Goal: Task Accomplishment & Management: Use online tool/utility

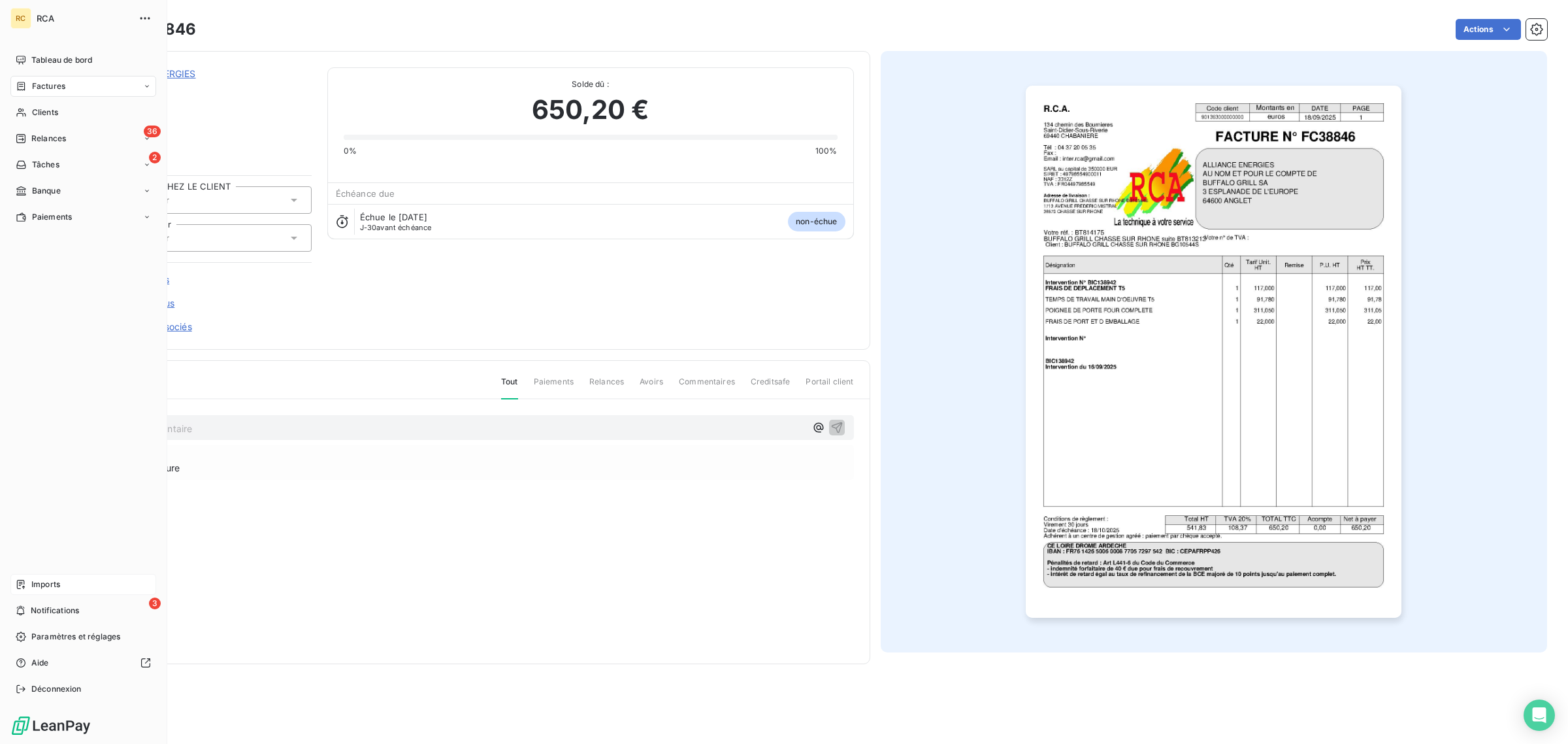
click at [49, 585] on span "Imports" at bounding box center [45, 585] width 29 height 12
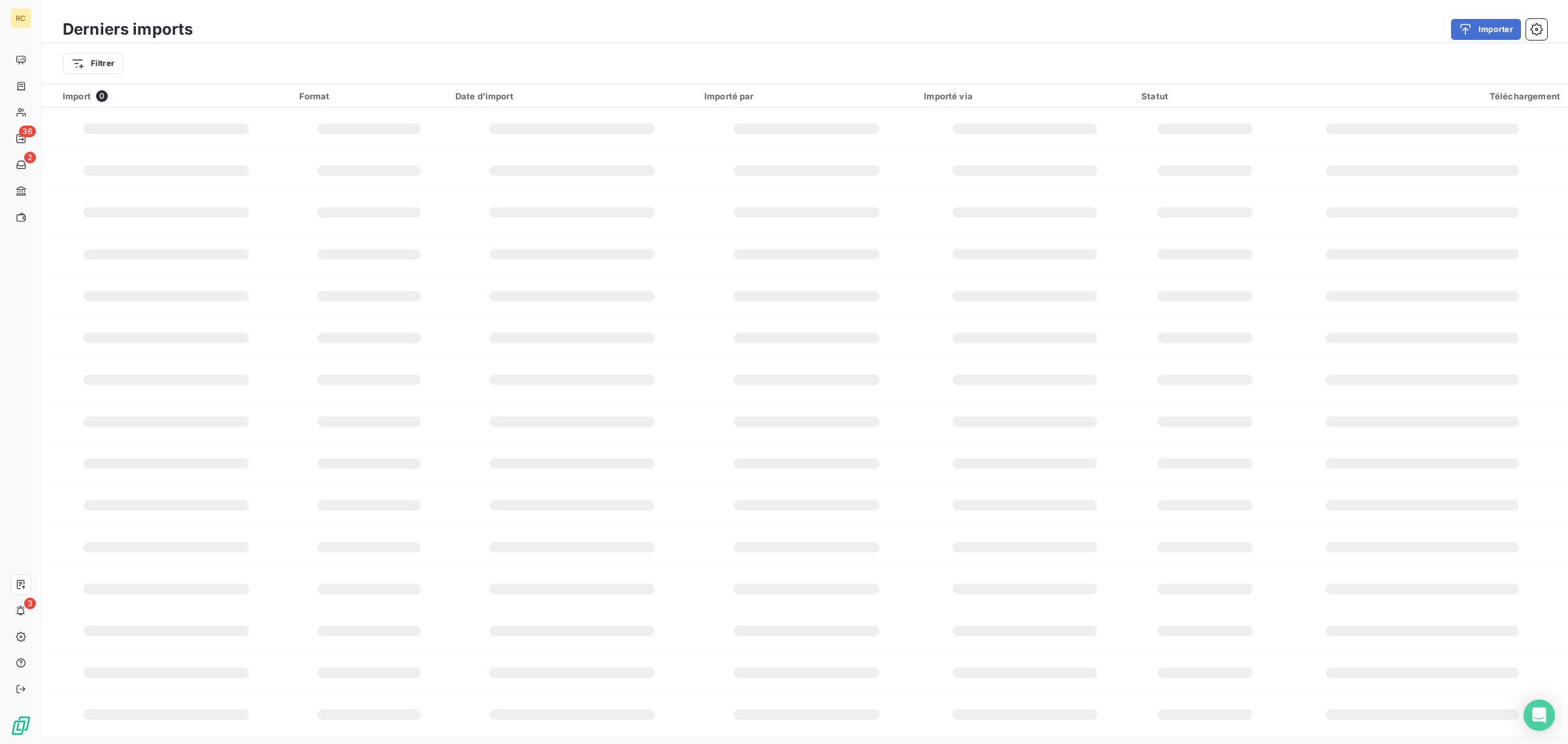
click at [1494, 33] on button "Importer" at bounding box center [1485, 29] width 70 height 21
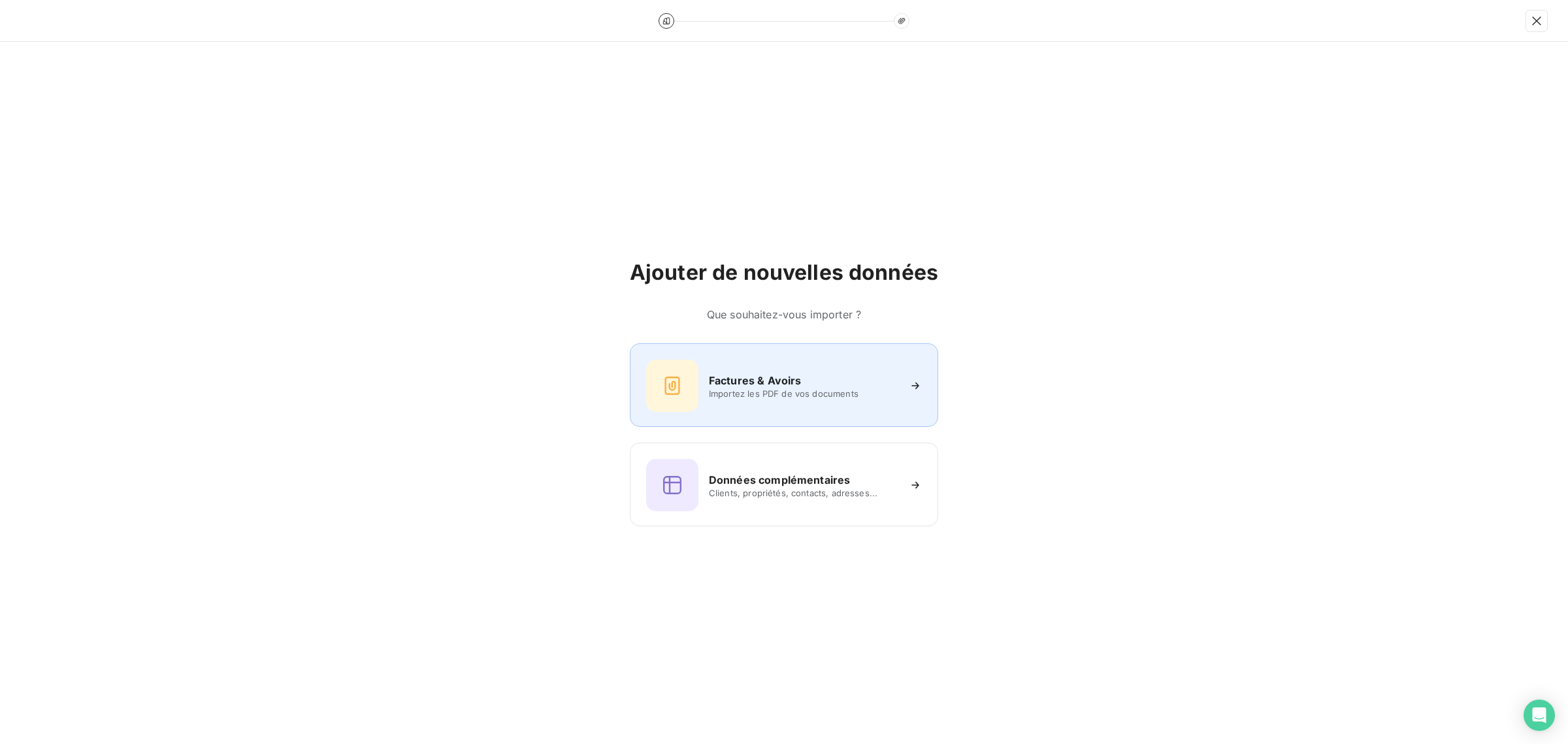
click at [785, 380] on h6 "Factures & Avoirs" at bounding box center [754, 380] width 92 height 16
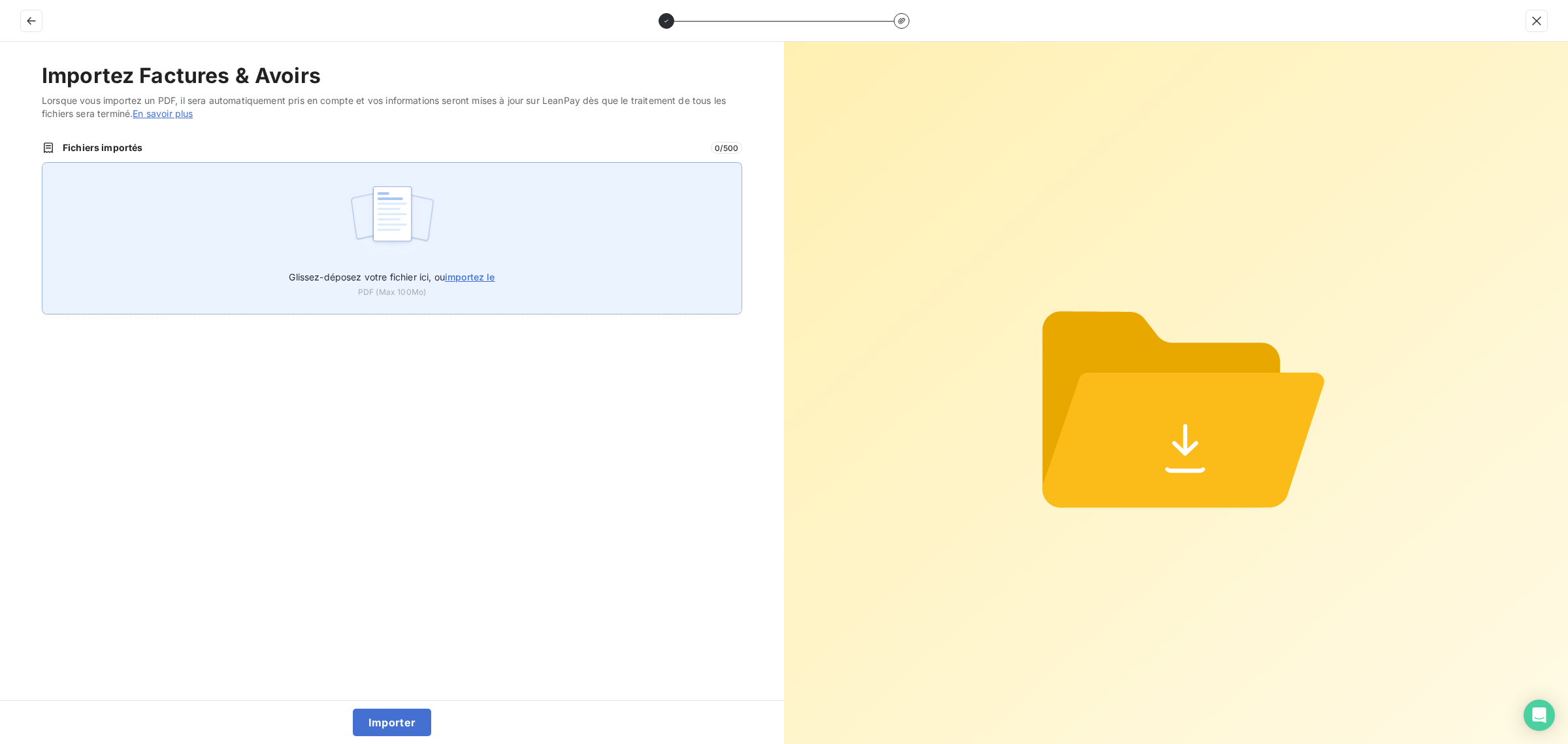
click at [273, 244] on div "Glissez-déposez votre fichier ici, ou importez le PDF (Max 100Mo)" at bounding box center [392, 238] width 700 height 153
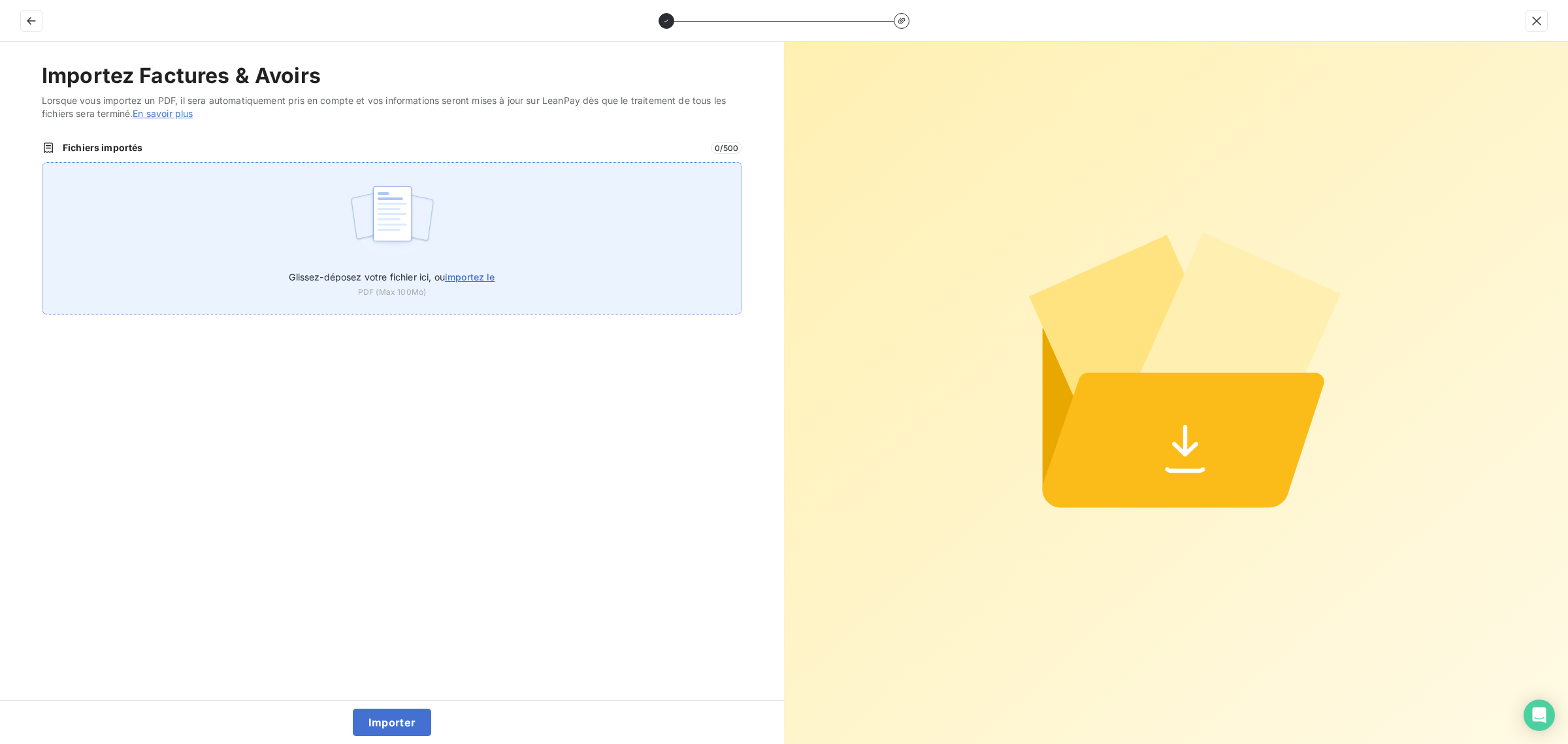
type input "C:\fakepath\FC38850.pdf"
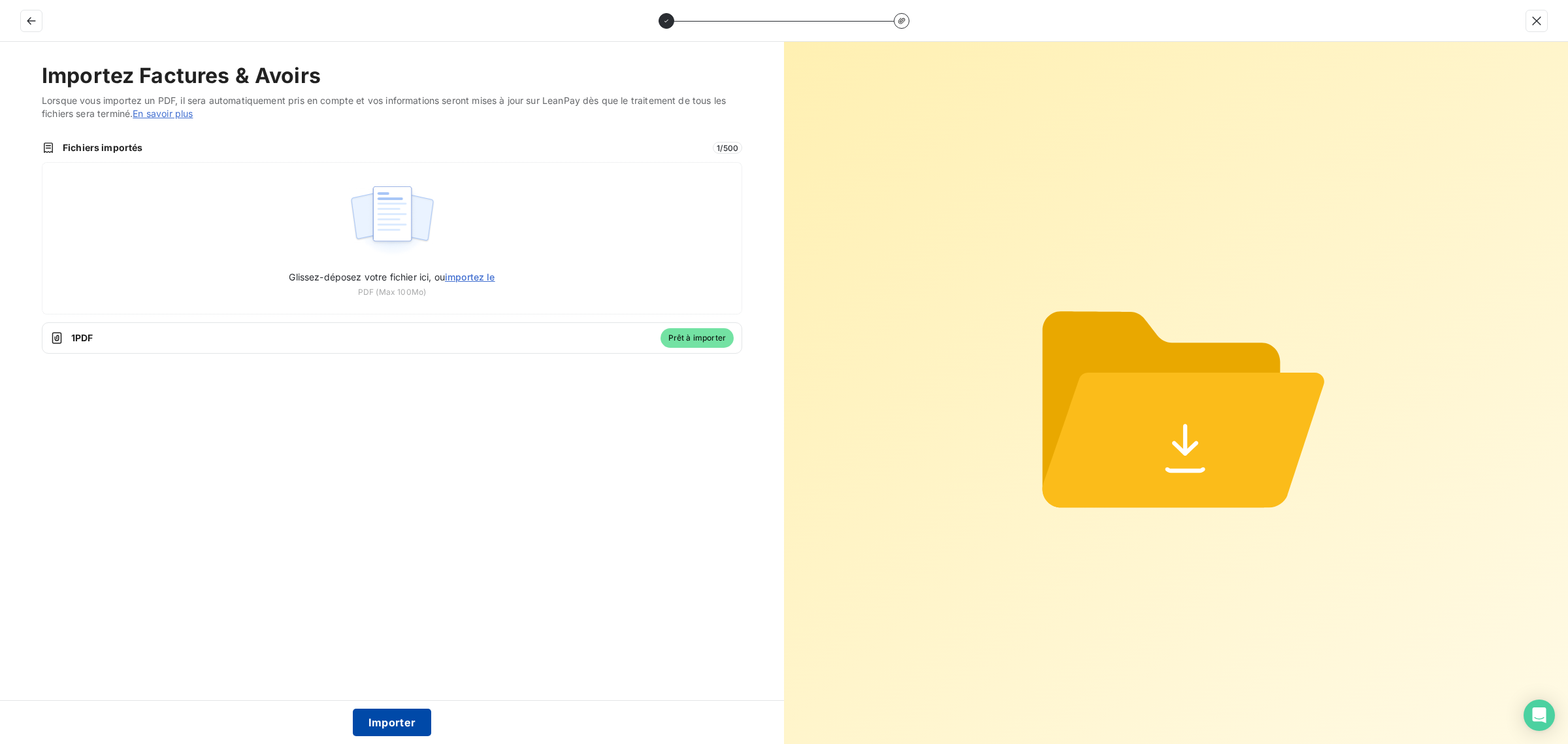
click at [396, 724] on button "Importer" at bounding box center [392, 722] width 79 height 28
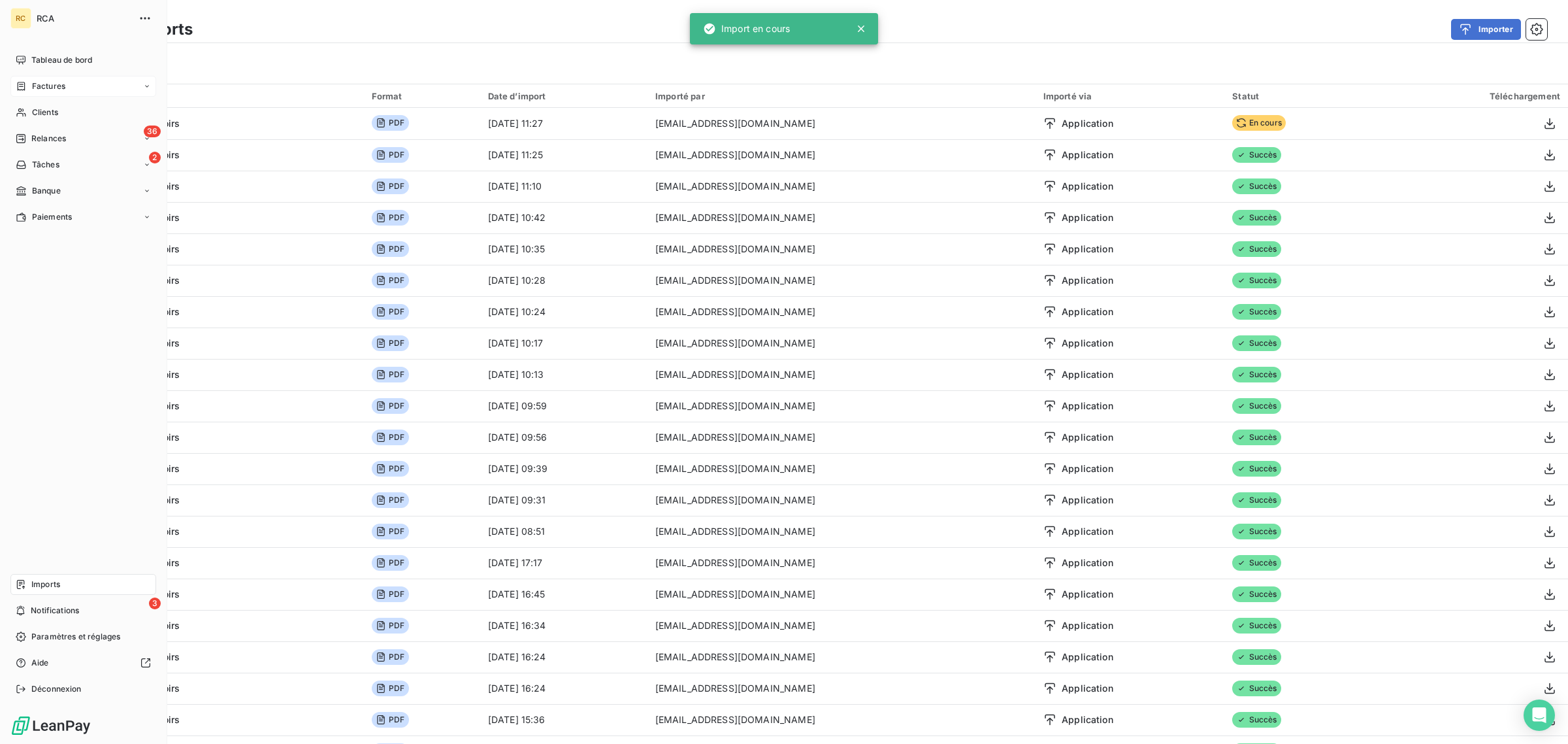
click at [32, 92] on span "Factures" at bounding box center [49, 87] width 33 height 12
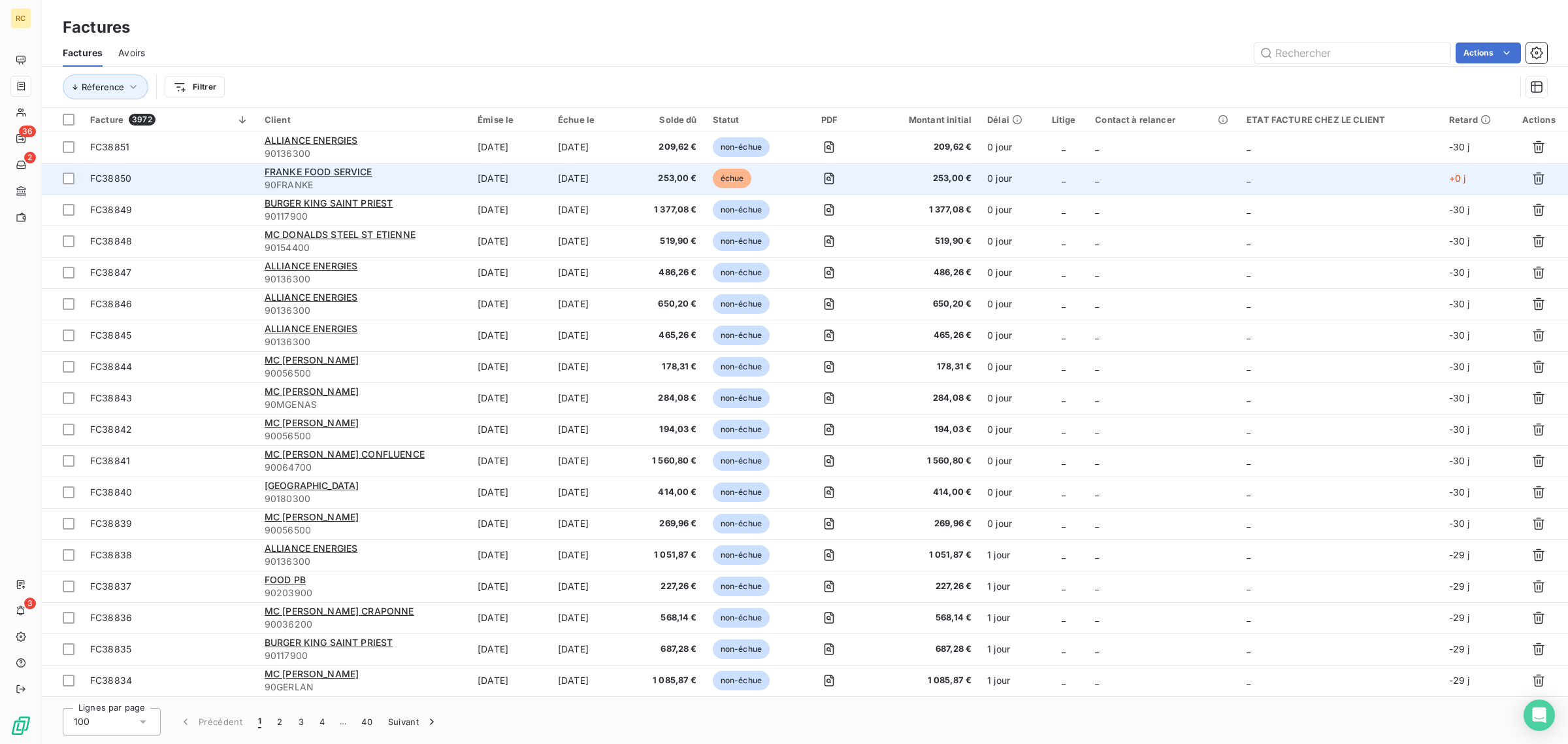
click at [230, 181] on span "FC38850" at bounding box center [169, 178] width 158 height 13
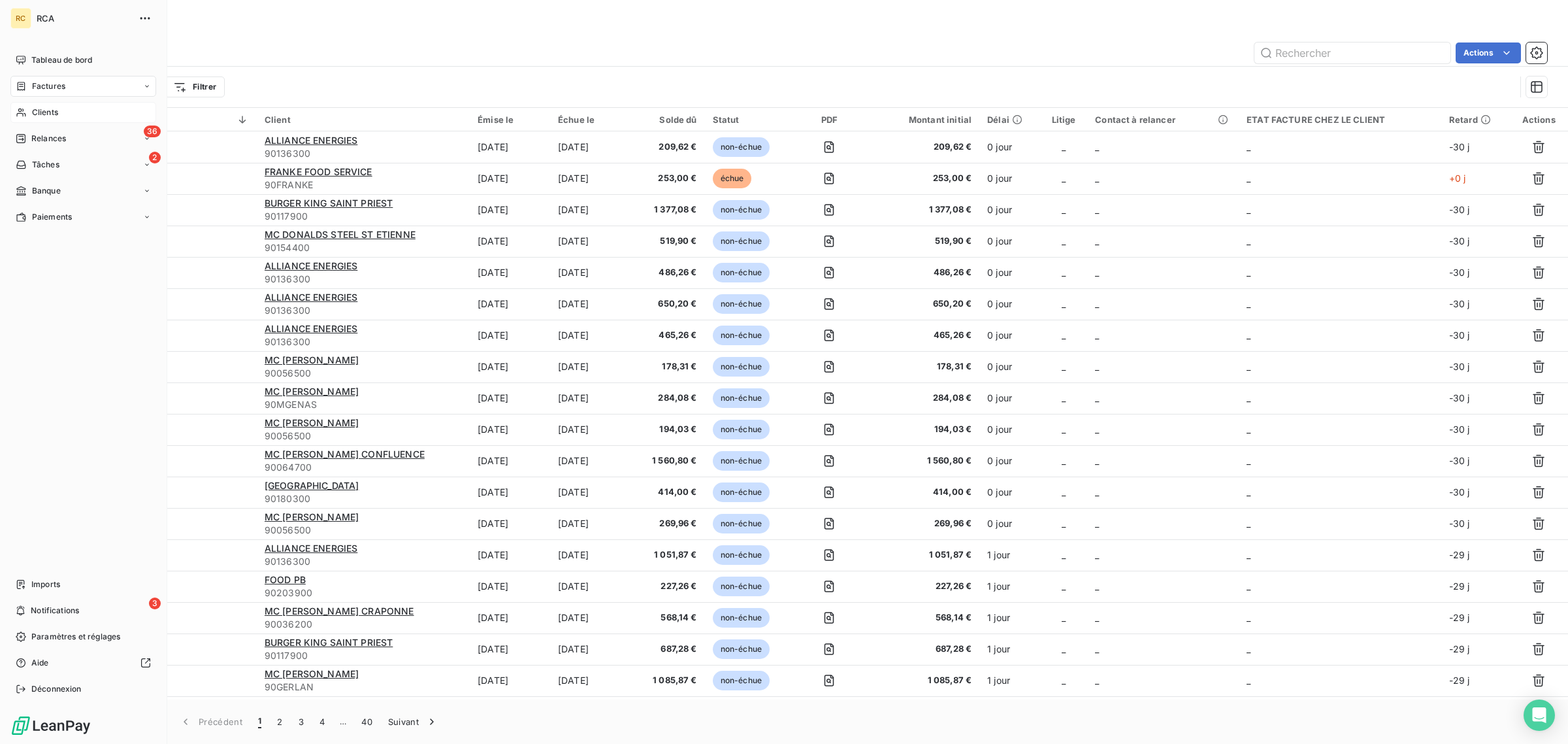
click at [39, 111] on span "Clients" at bounding box center [45, 112] width 27 height 12
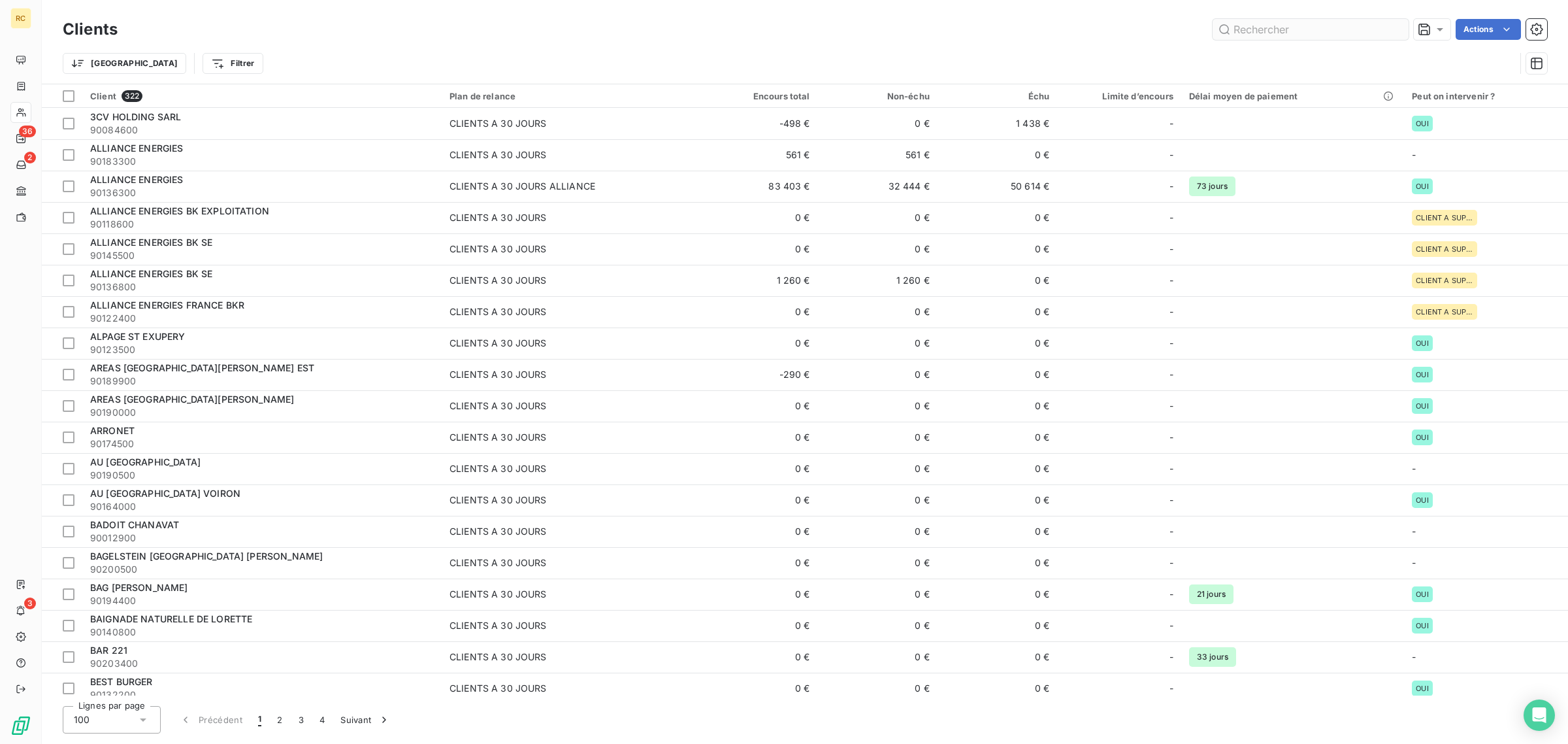
click at [1274, 29] on input "text" at bounding box center [1309, 29] width 196 height 21
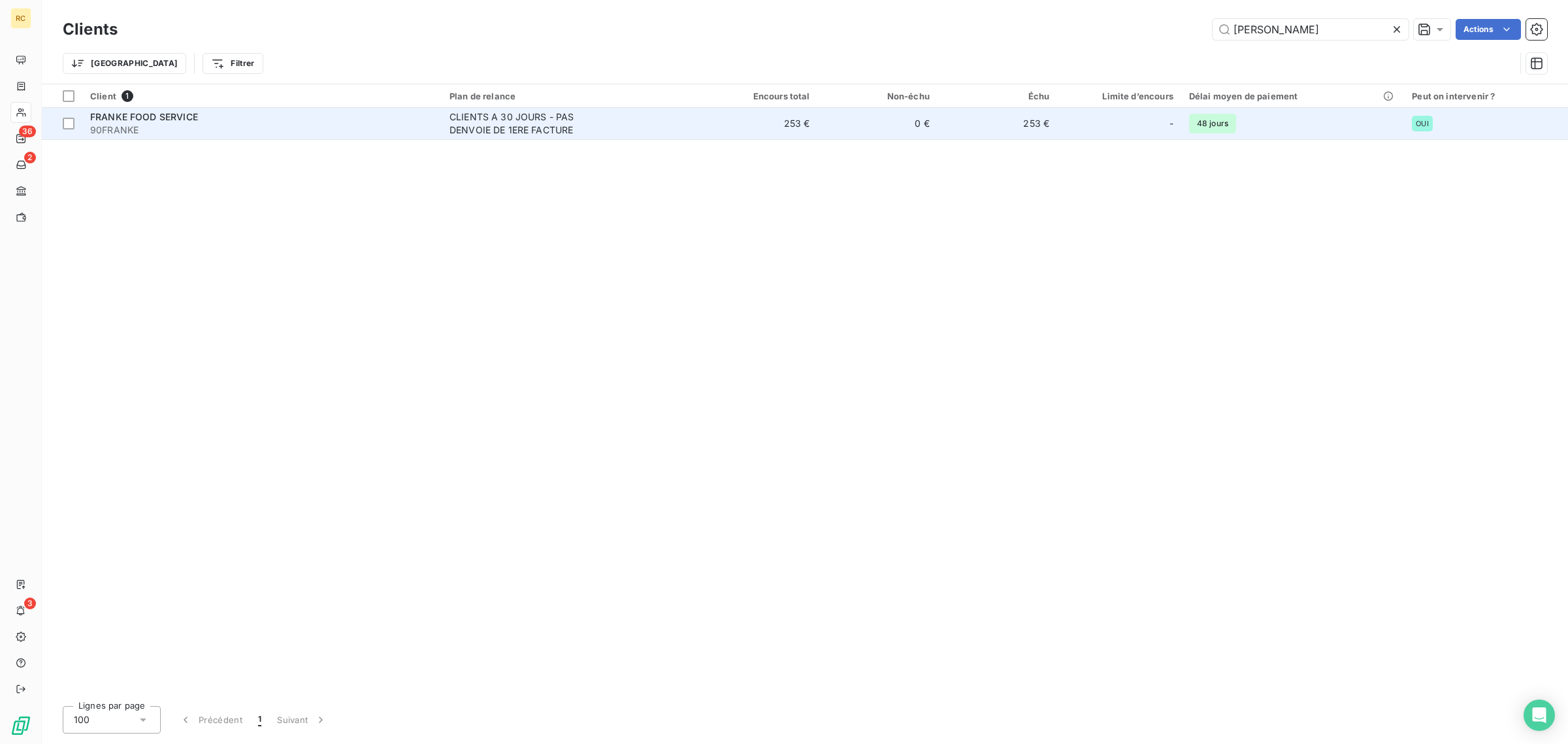
type input "franke"
click at [317, 131] on span "90FRANKE" at bounding box center [262, 129] width 343 height 13
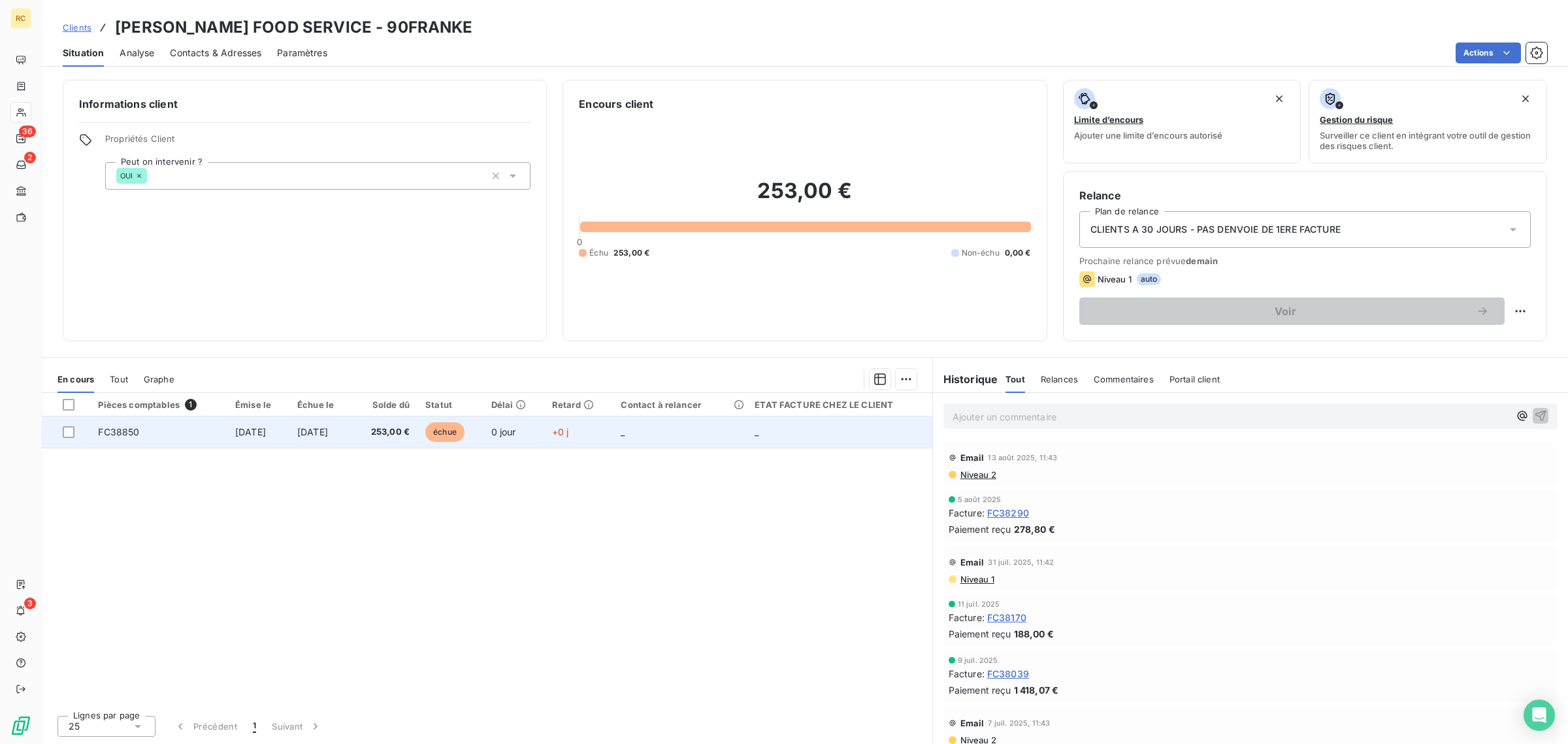
click at [286, 445] on td "[DATE]" at bounding box center [258, 432] width 62 height 31
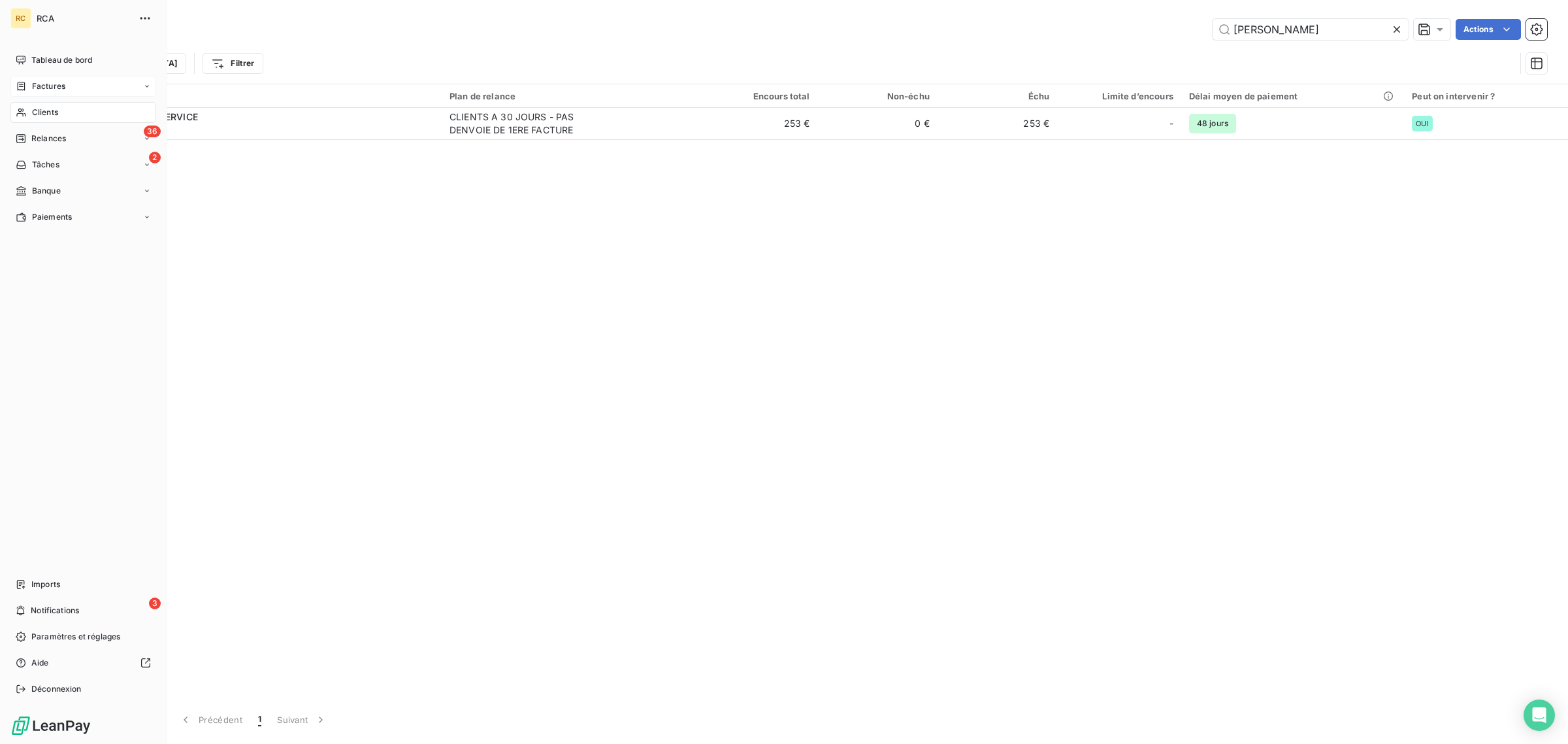
click at [32, 91] on span "Factures" at bounding box center [49, 87] width 33 height 12
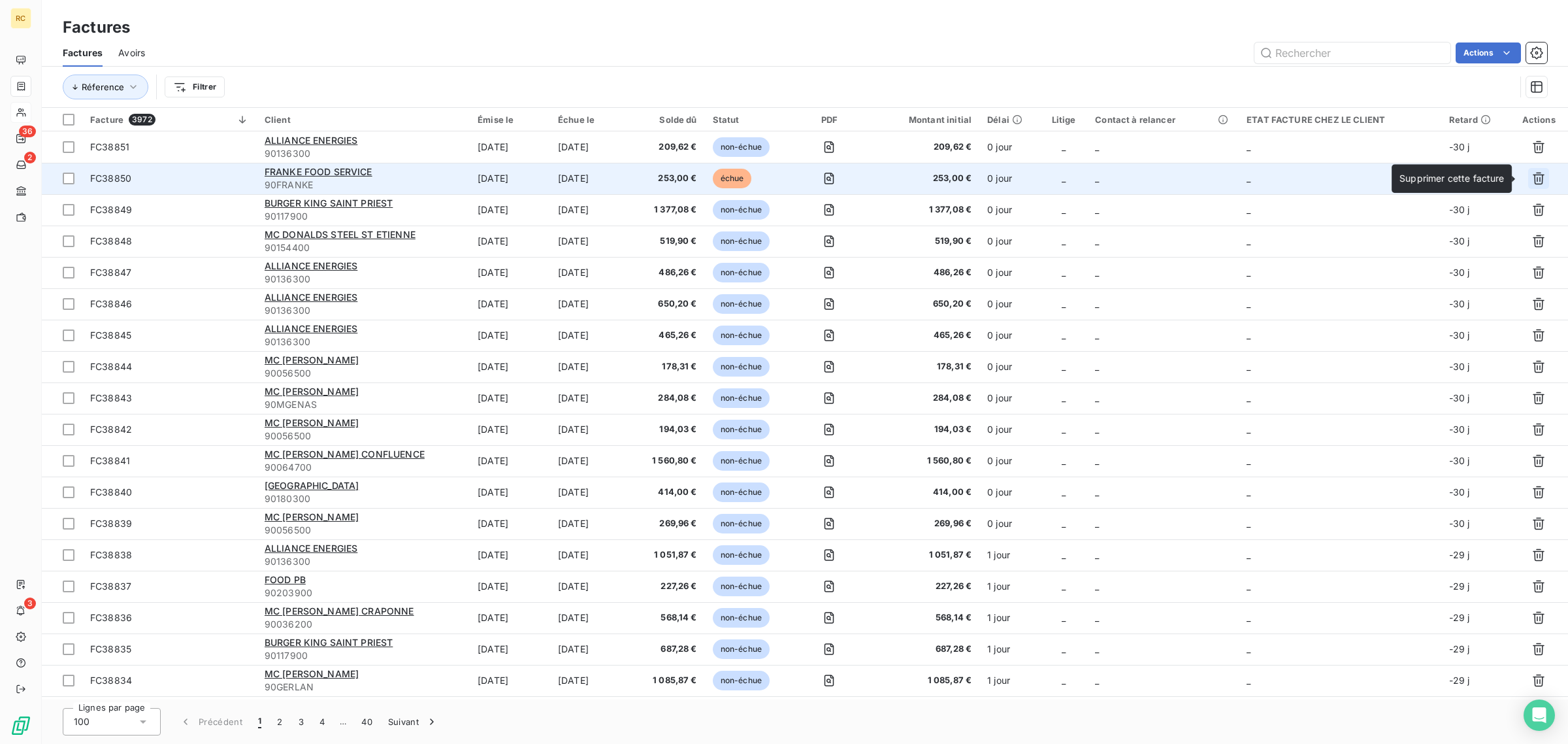
click at [1538, 177] on icon "button" at bounding box center [1538, 178] width 12 height 13
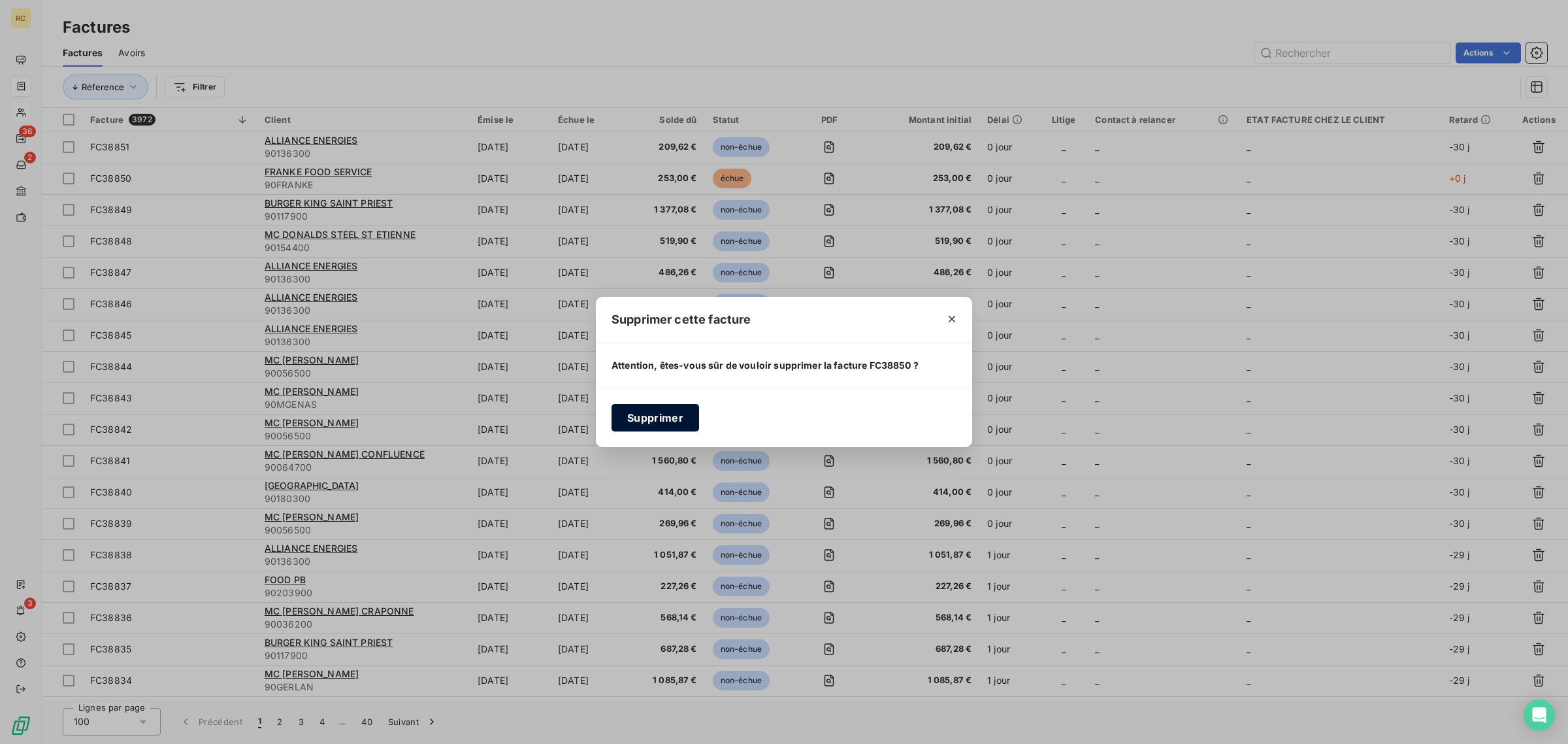
click at [648, 420] on button "Supprimer" at bounding box center [655, 417] width 88 height 28
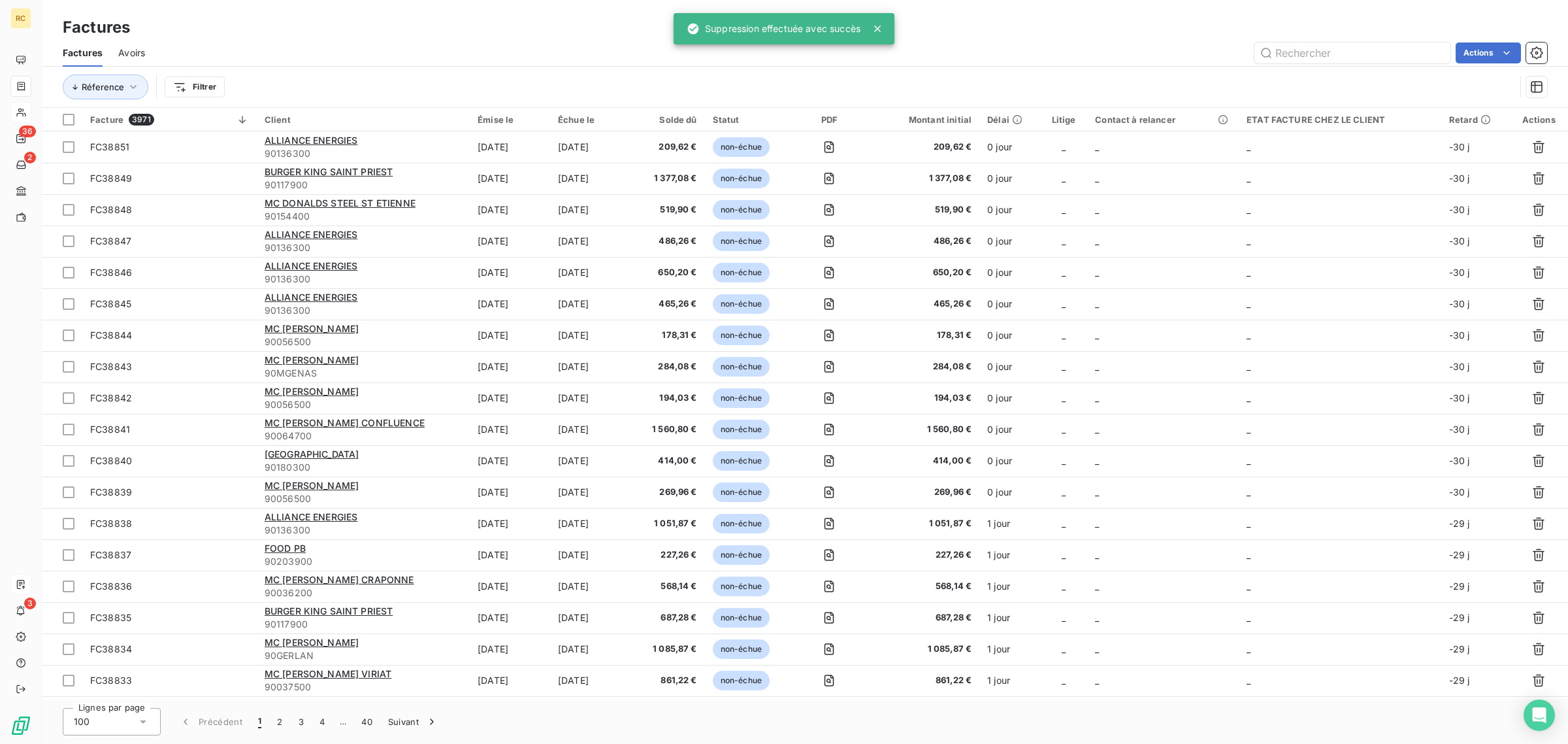
click at [25, 582] on icon at bounding box center [21, 584] width 11 height 11
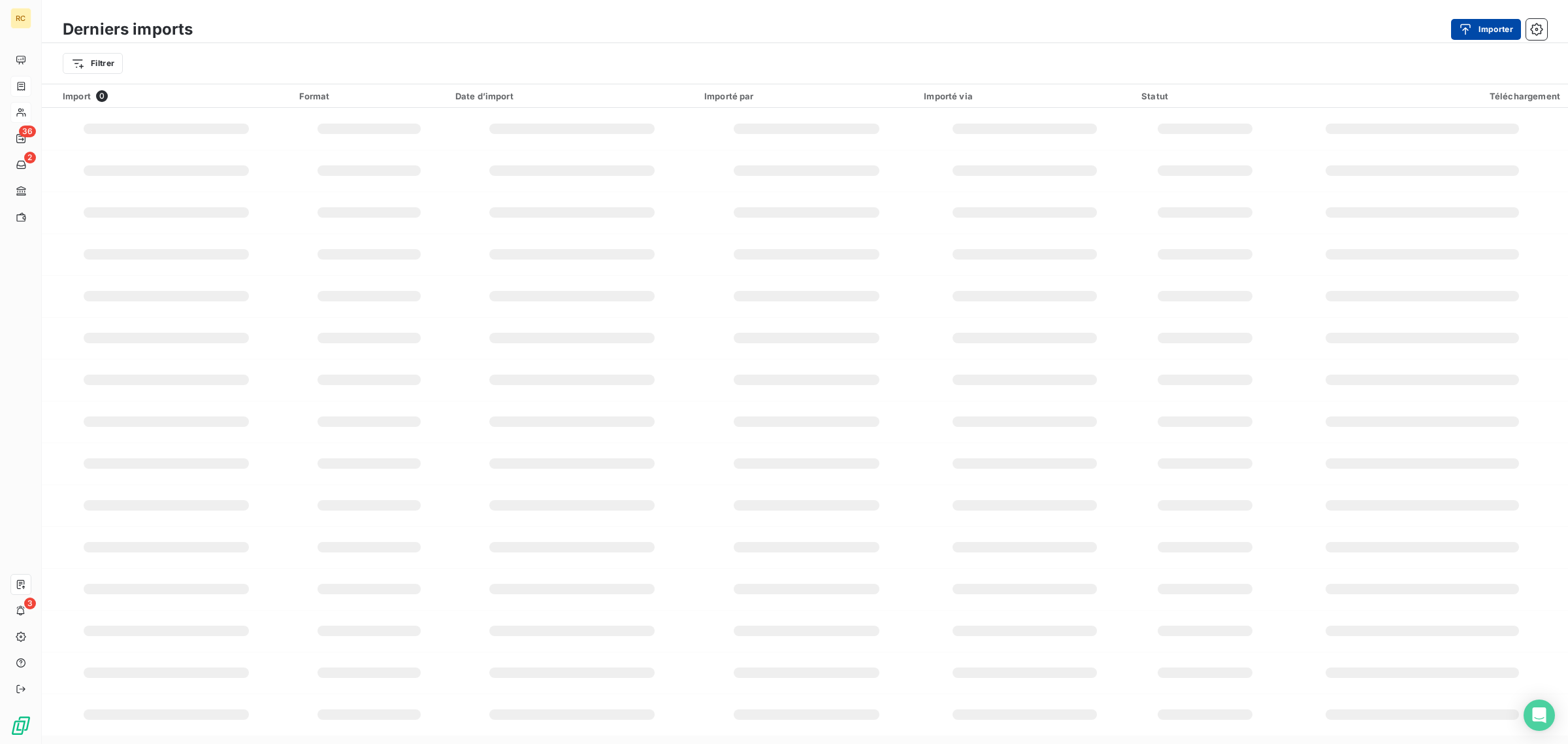
click at [1475, 25] on div "button" at bounding box center [1469, 29] width 20 height 13
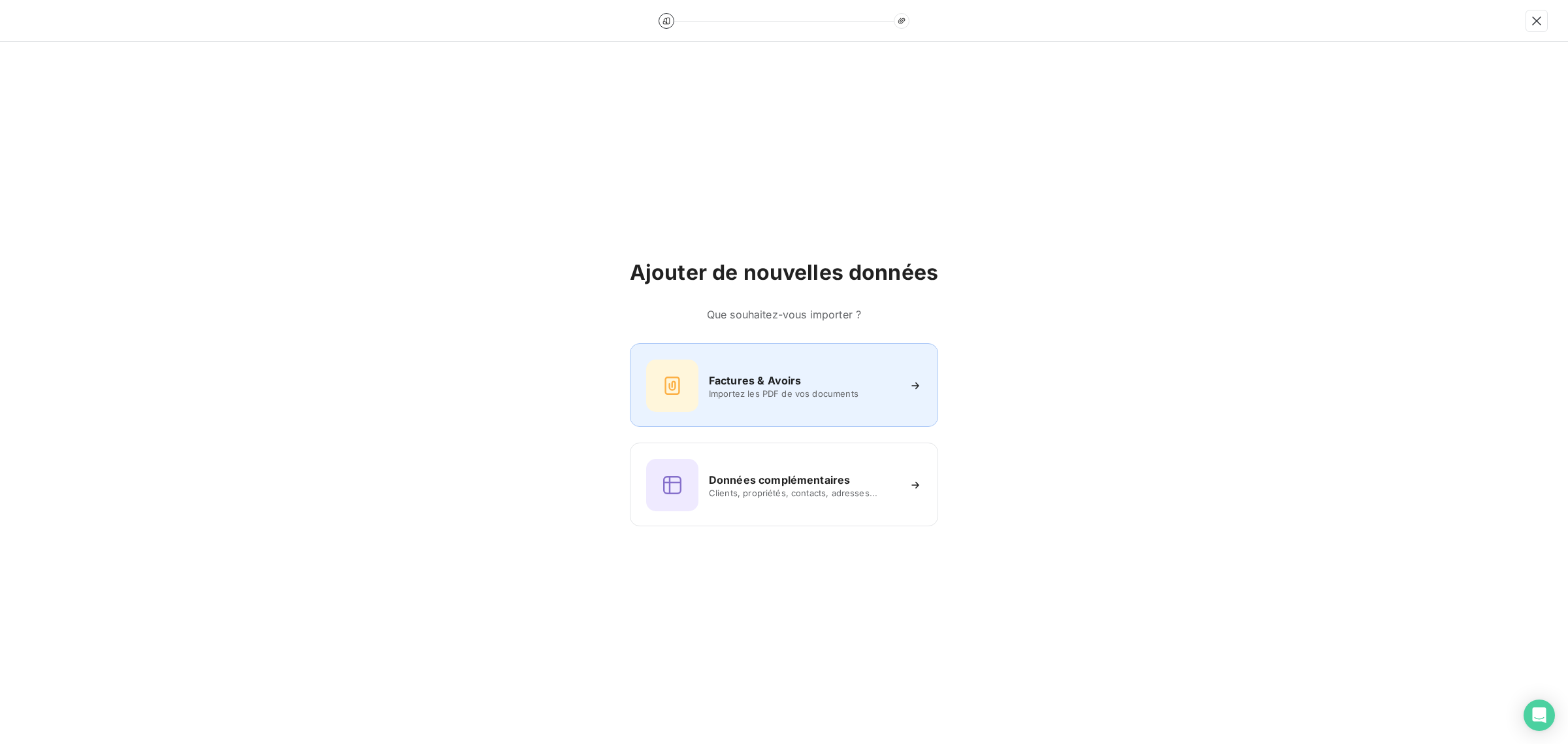
click at [792, 363] on div "Factures & Avoirs Importez les PDF de vos documents" at bounding box center [784, 385] width 275 height 52
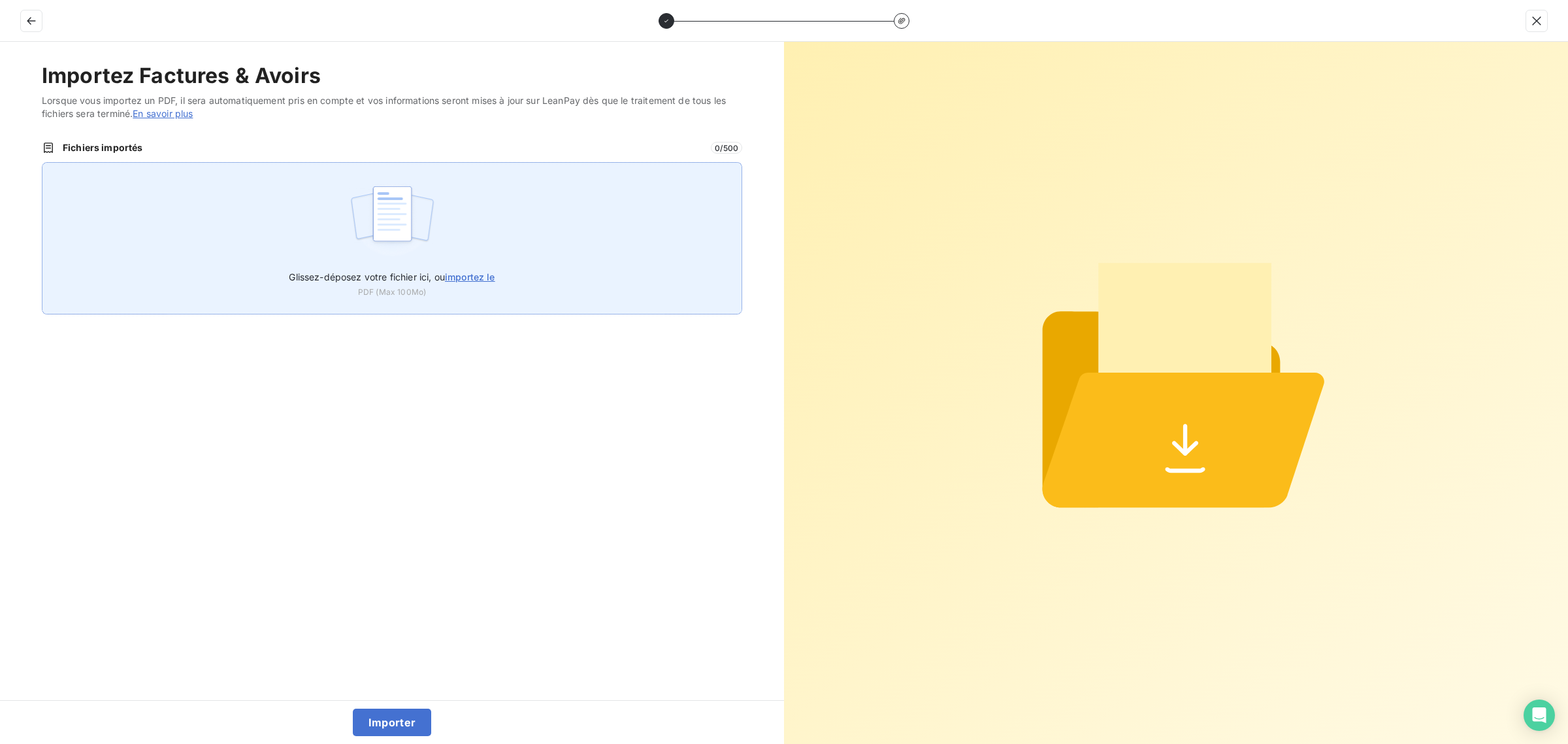
click at [161, 217] on div "Glissez-déposez votre fichier ici, ou importez le PDF (Max 100Mo)" at bounding box center [392, 238] width 700 height 153
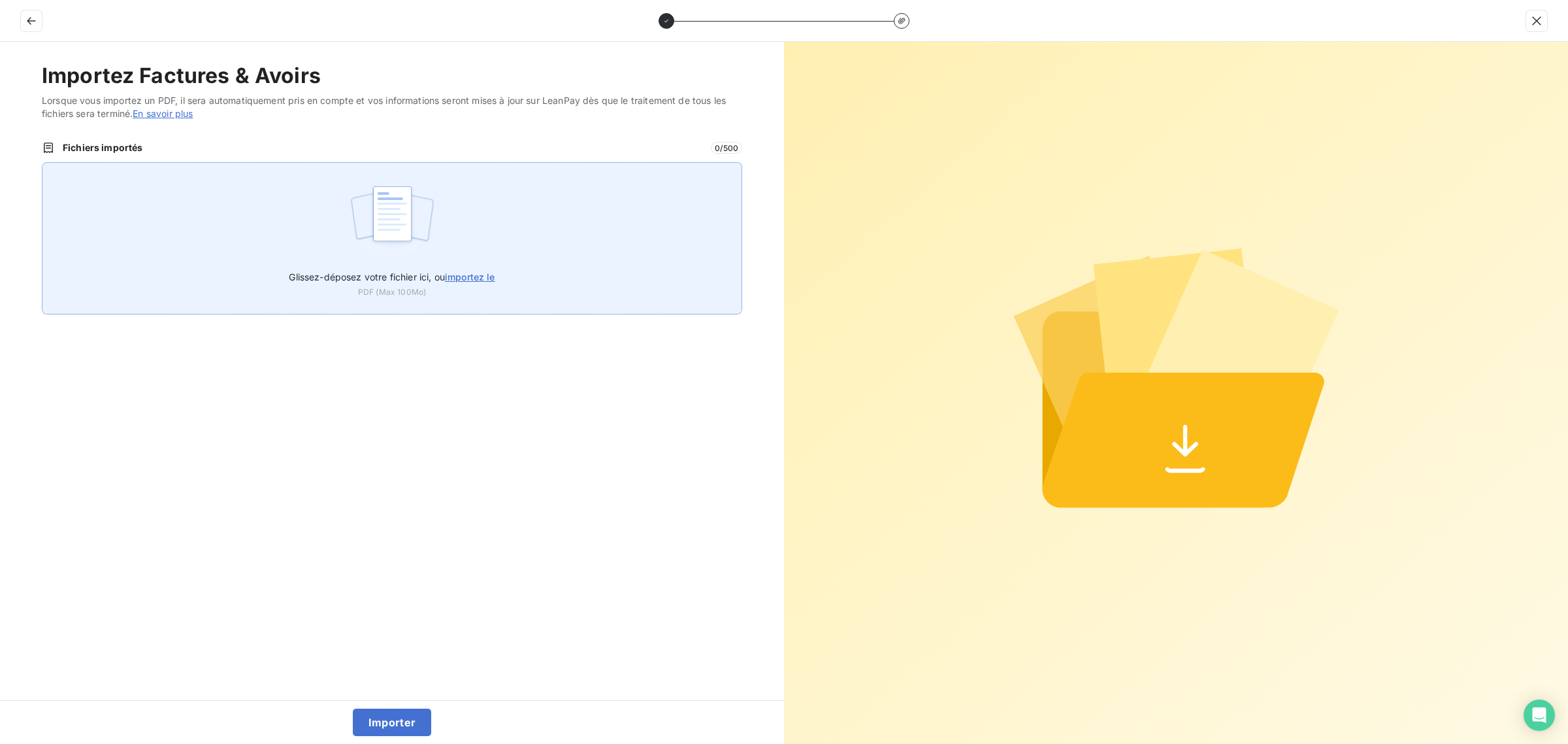
type input "C:\fakepath\FC38850.pdf"
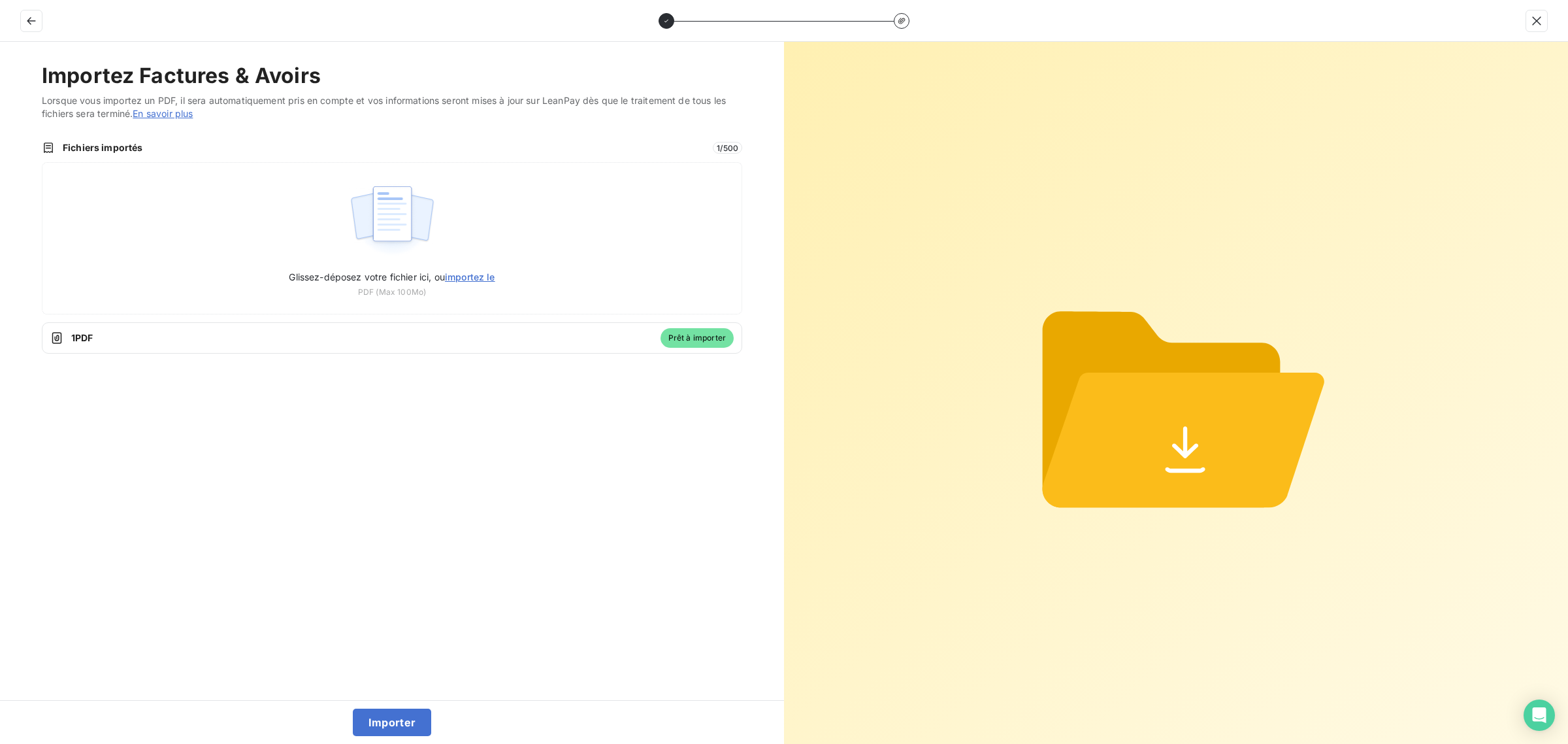
click at [413, 704] on div "Importer" at bounding box center [392, 721] width 784 height 43
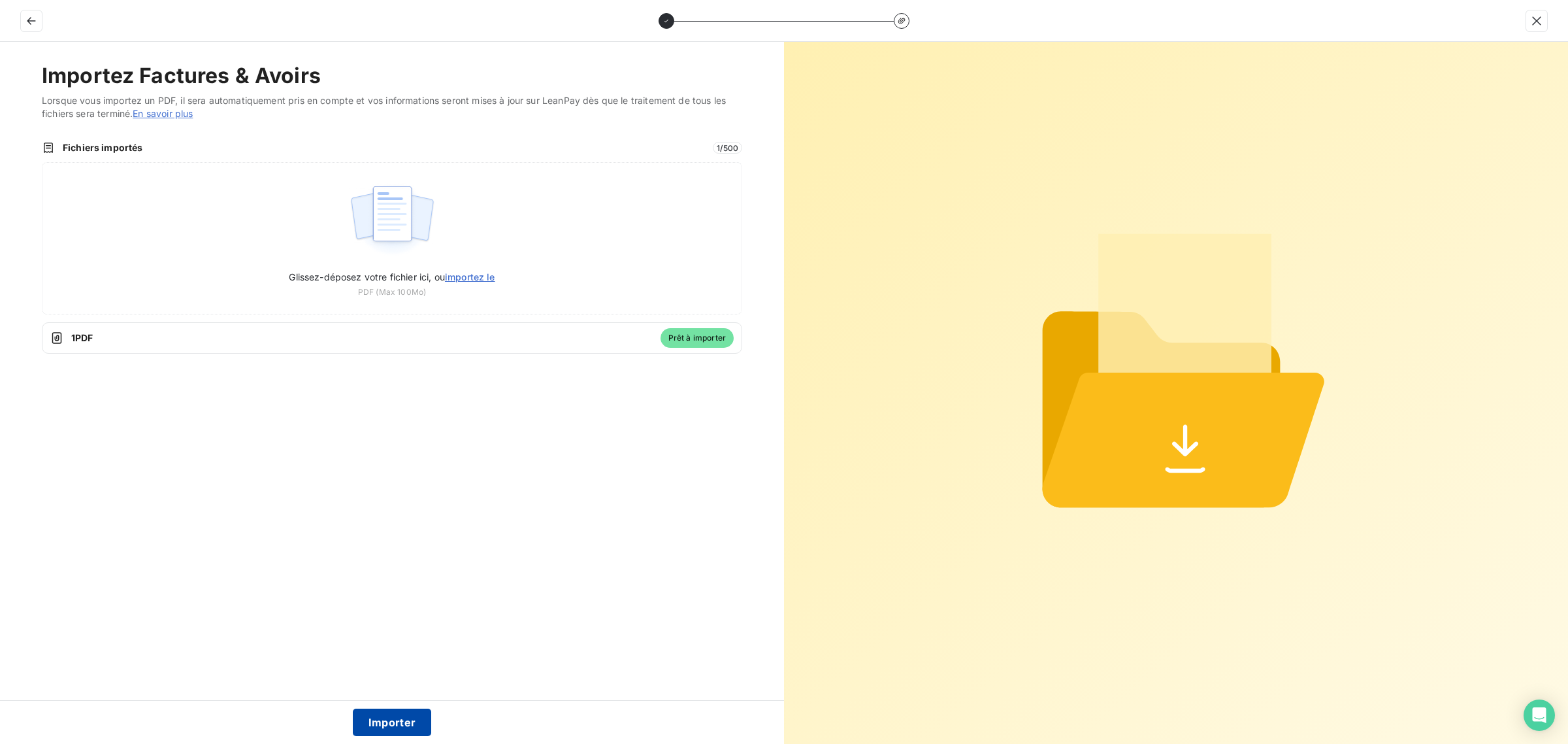
click at [406, 714] on button "Importer" at bounding box center [392, 722] width 79 height 28
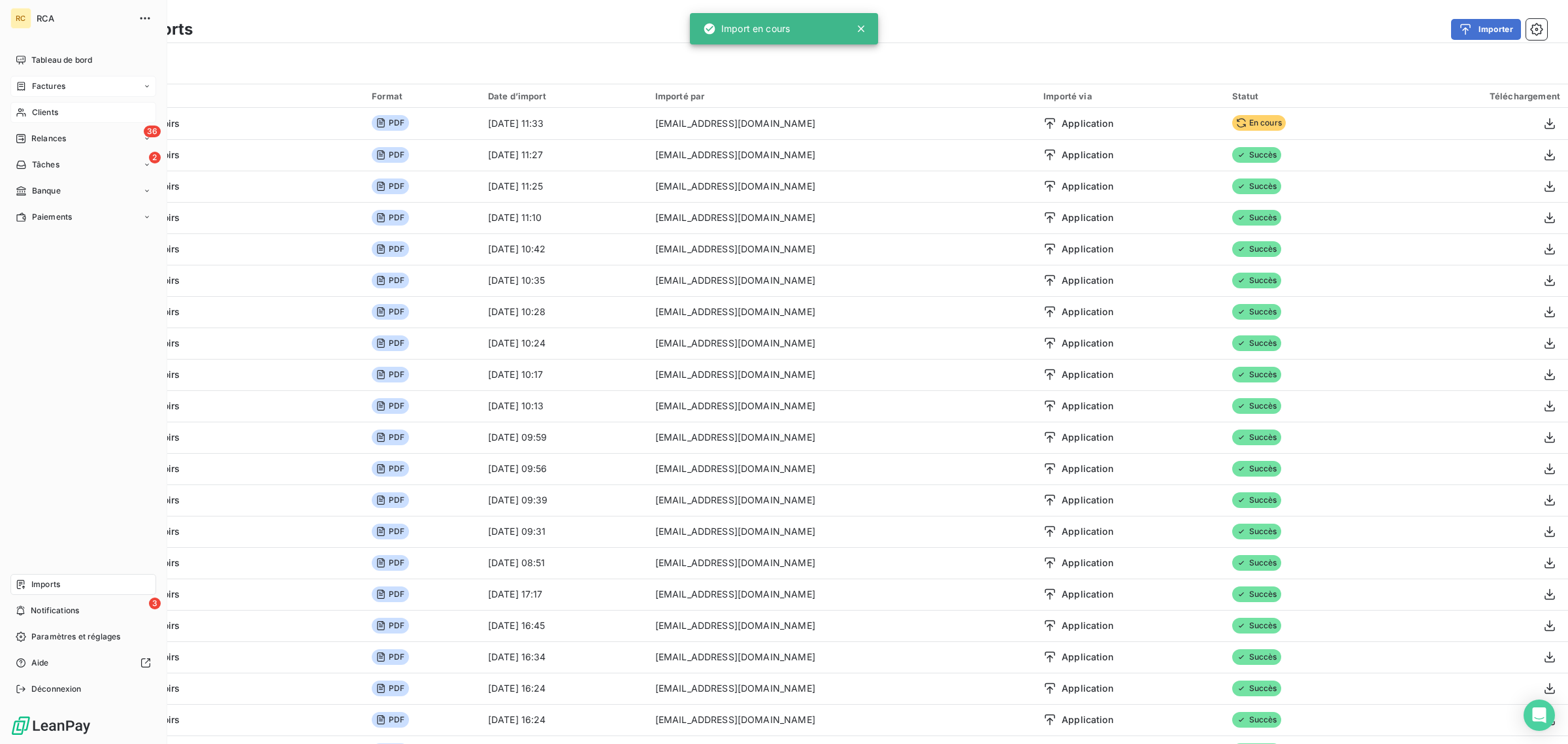
click at [24, 93] on div "Factures" at bounding box center [84, 86] width 146 height 21
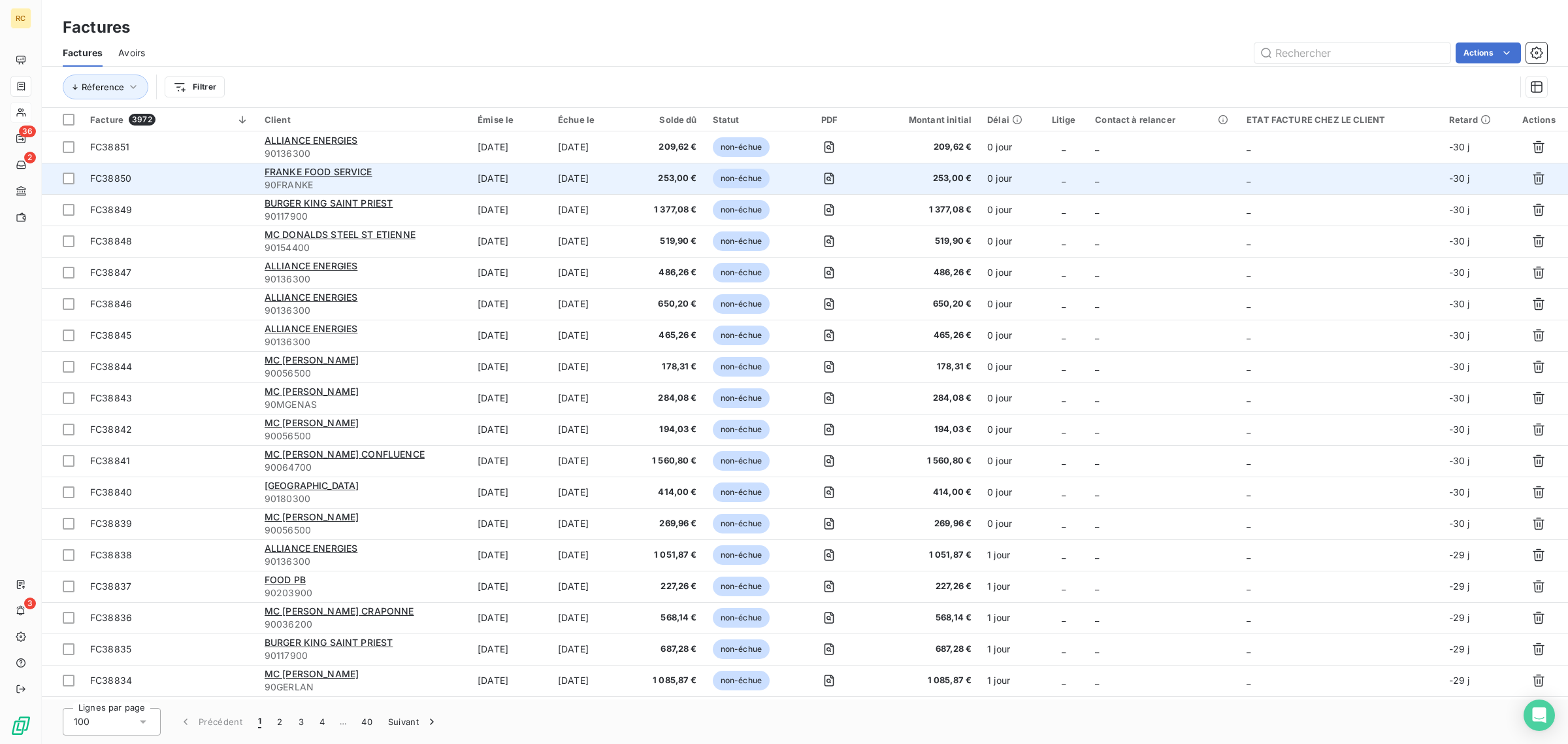
click at [178, 181] on span "FC38850" at bounding box center [169, 178] width 158 height 13
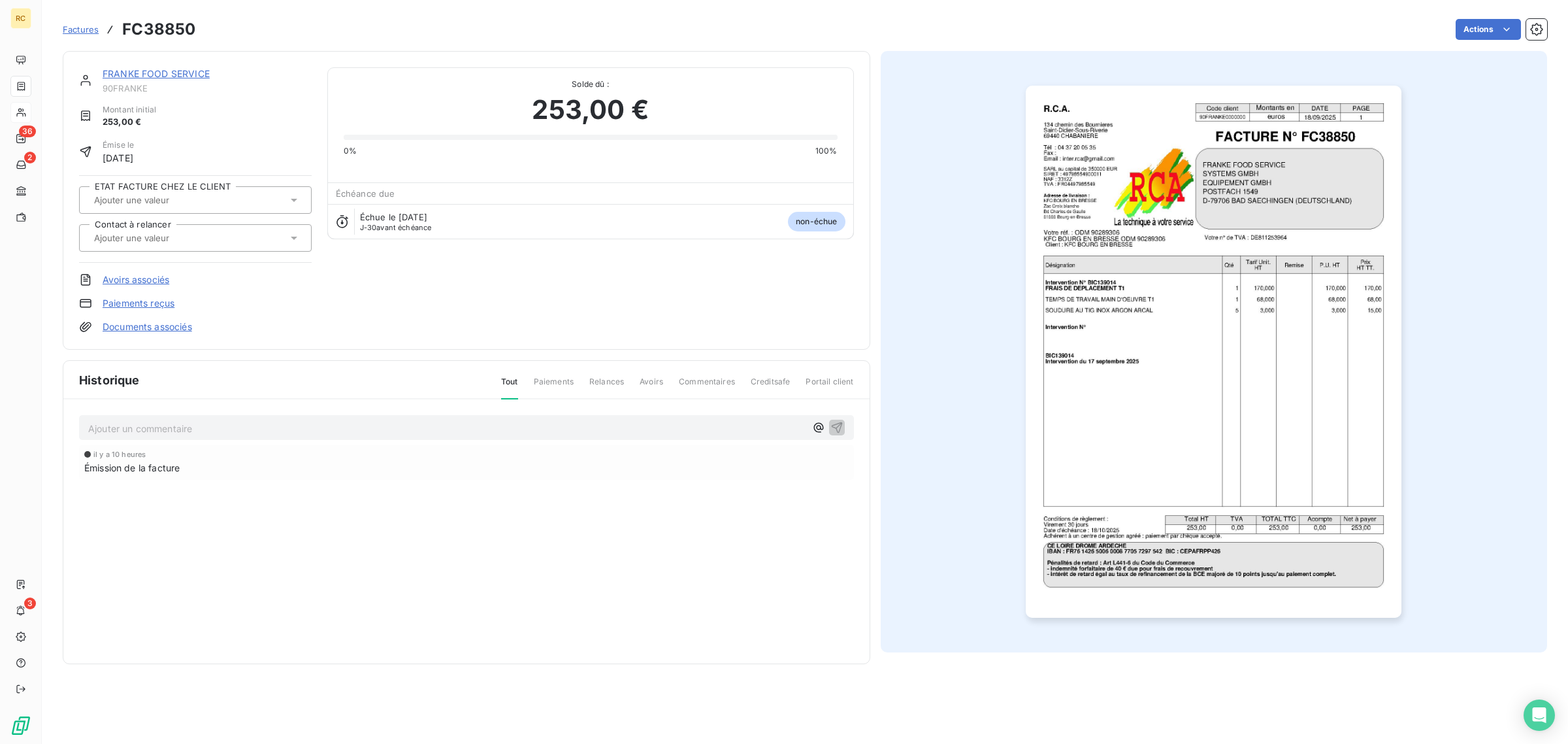
click at [141, 329] on link "Documents associés" at bounding box center [147, 326] width 90 height 13
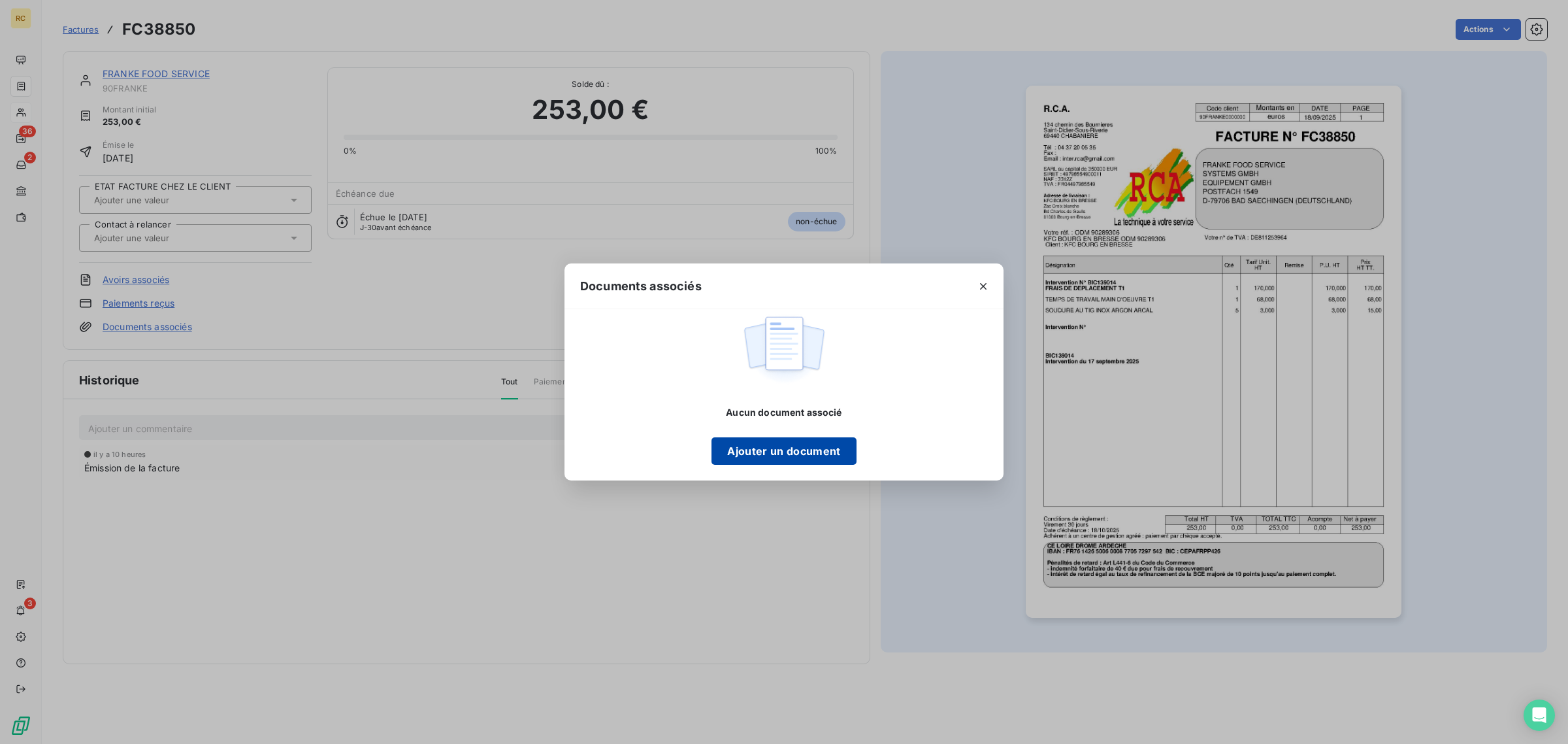
click at [801, 452] on button "Ajouter un document" at bounding box center [783, 451] width 145 height 28
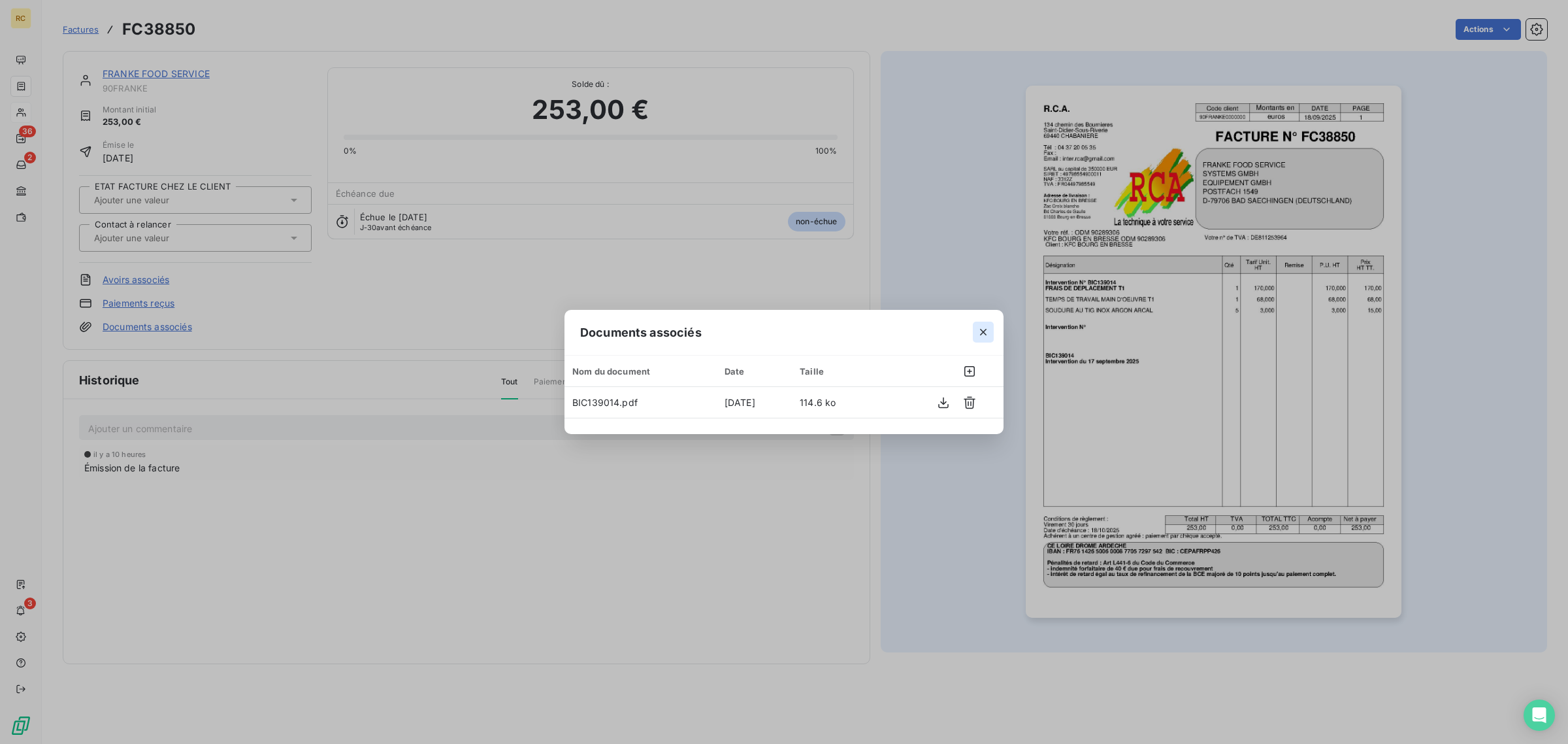
click at [981, 332] on icon "button" at bounding box center [983, 332] width 13 height 13
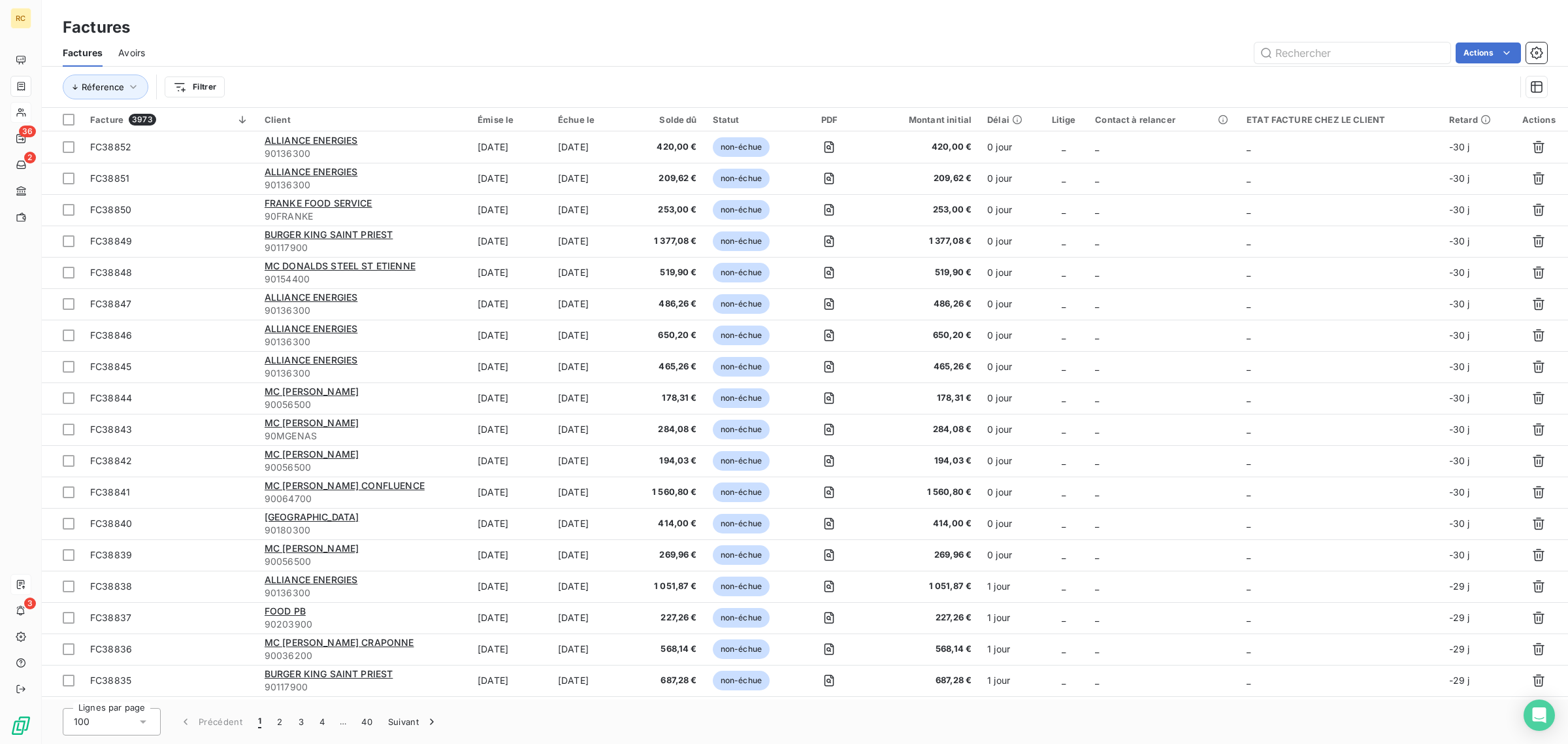
click at [17, 584] on icon at bounding box center [21, 584] width 11 height 11
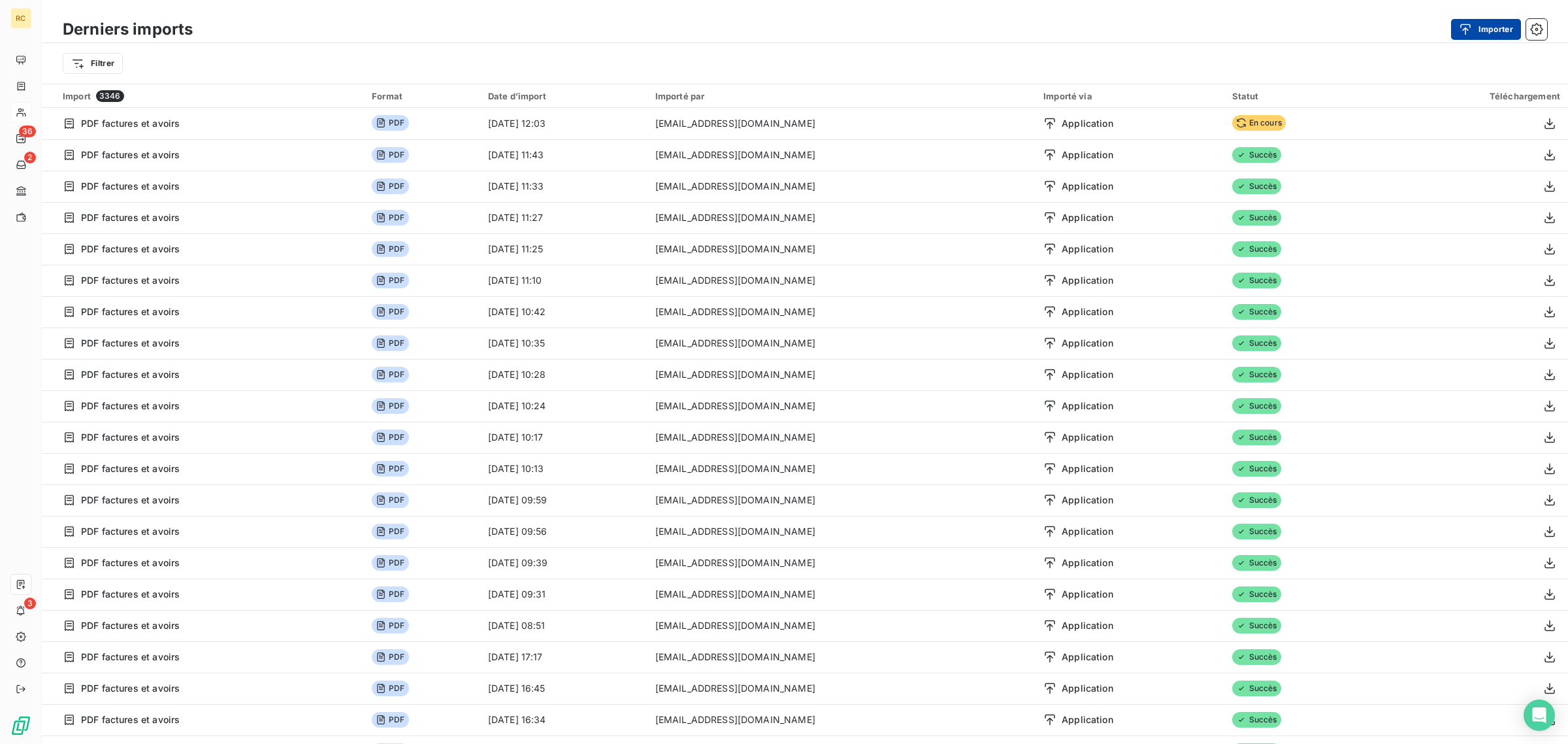
click at [1463, 25] on icon "button" at bounding box center [1466, 29] width 11 height 11
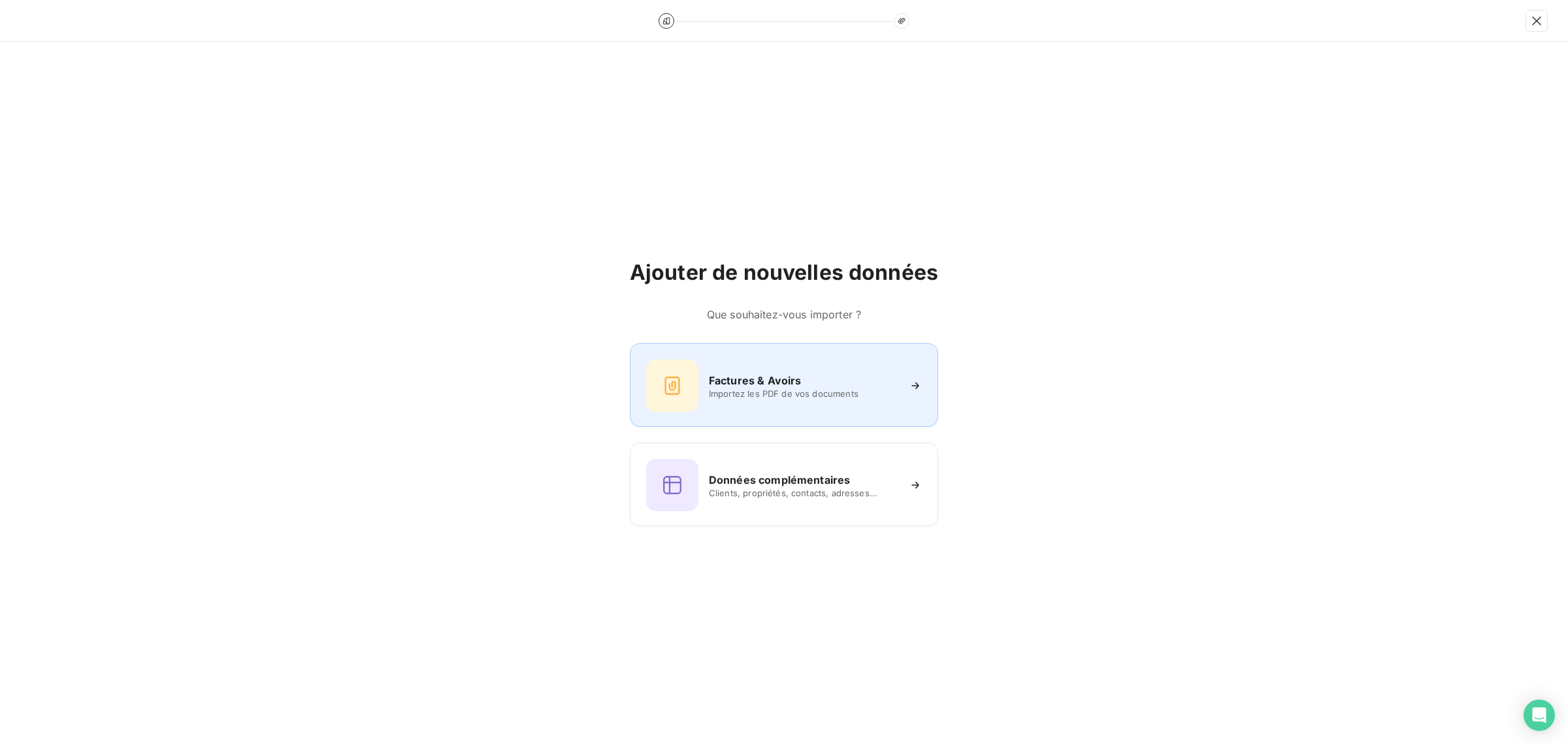
click at [710, 384] on h6 "Factures & Avoirs" at bounding box center [754, 380] width 92 height 16
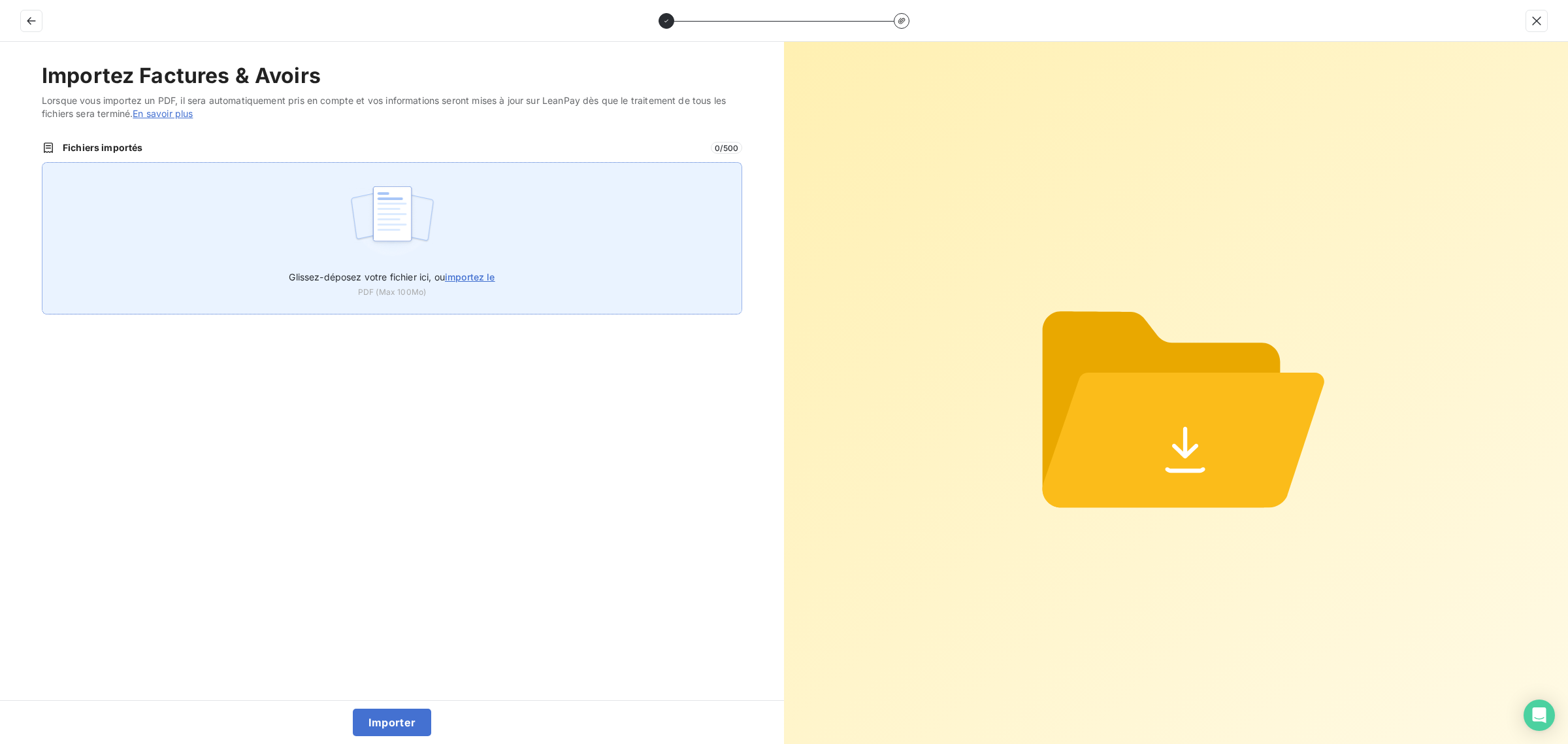
click at [487, 258] on div "Glissez-déposez votre fichier ici, ou importez le PDF (Max 100Mo)" at bounding box center [392, 238] width 700 height 153
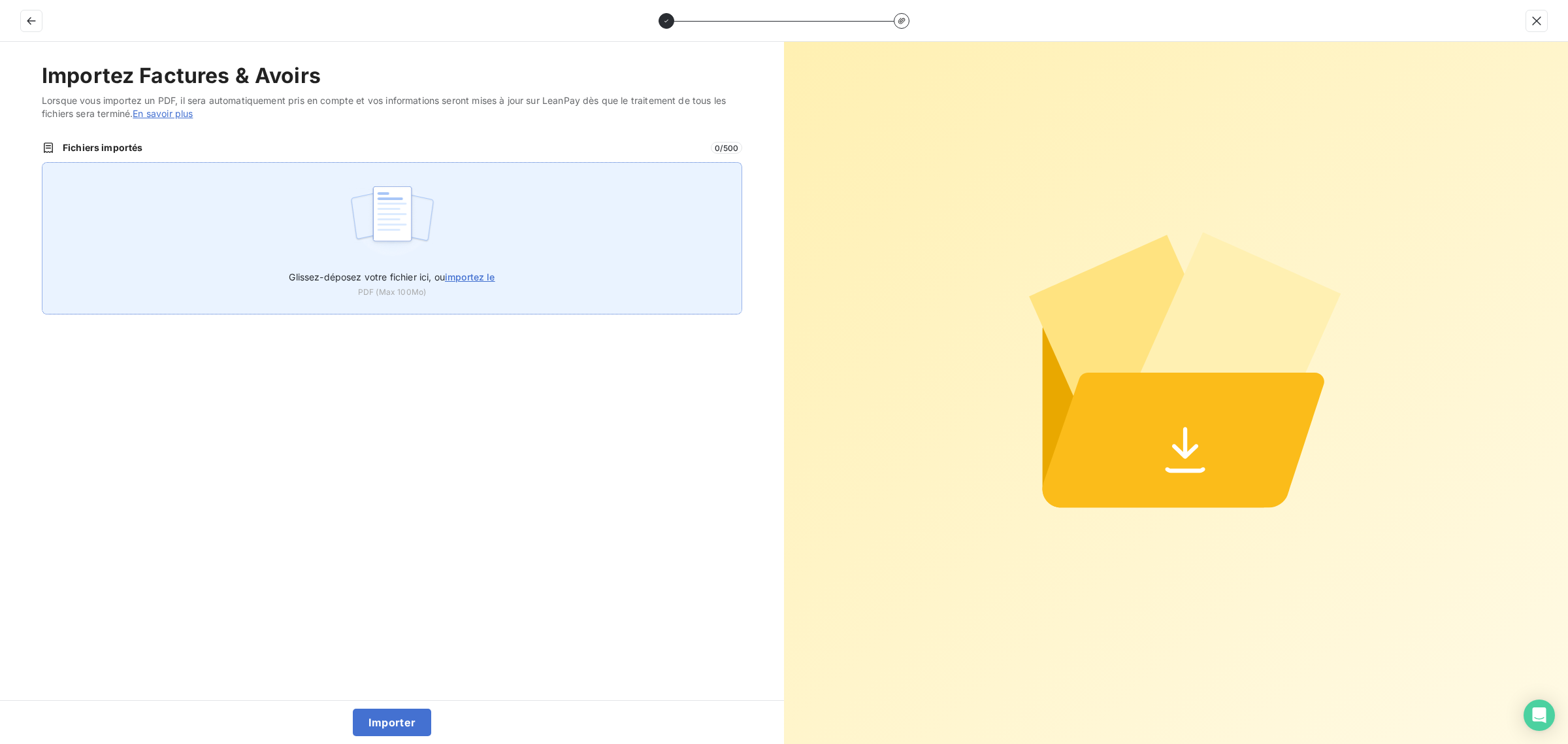
type input "C:\fakepath\FC38853.pdf"
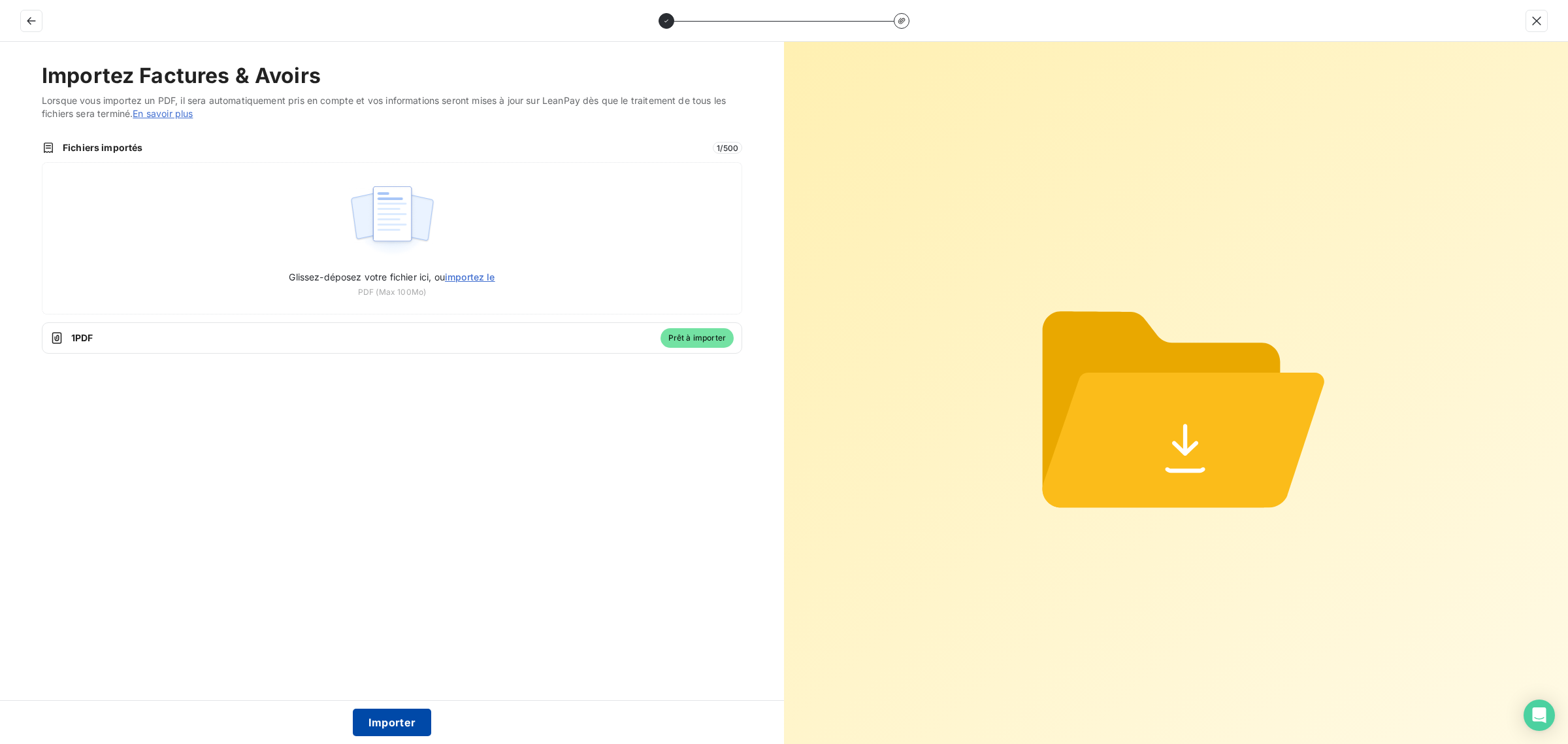
click at [401, 722] on button "Importer" at bounding box center [392, 722] width 79 height 28
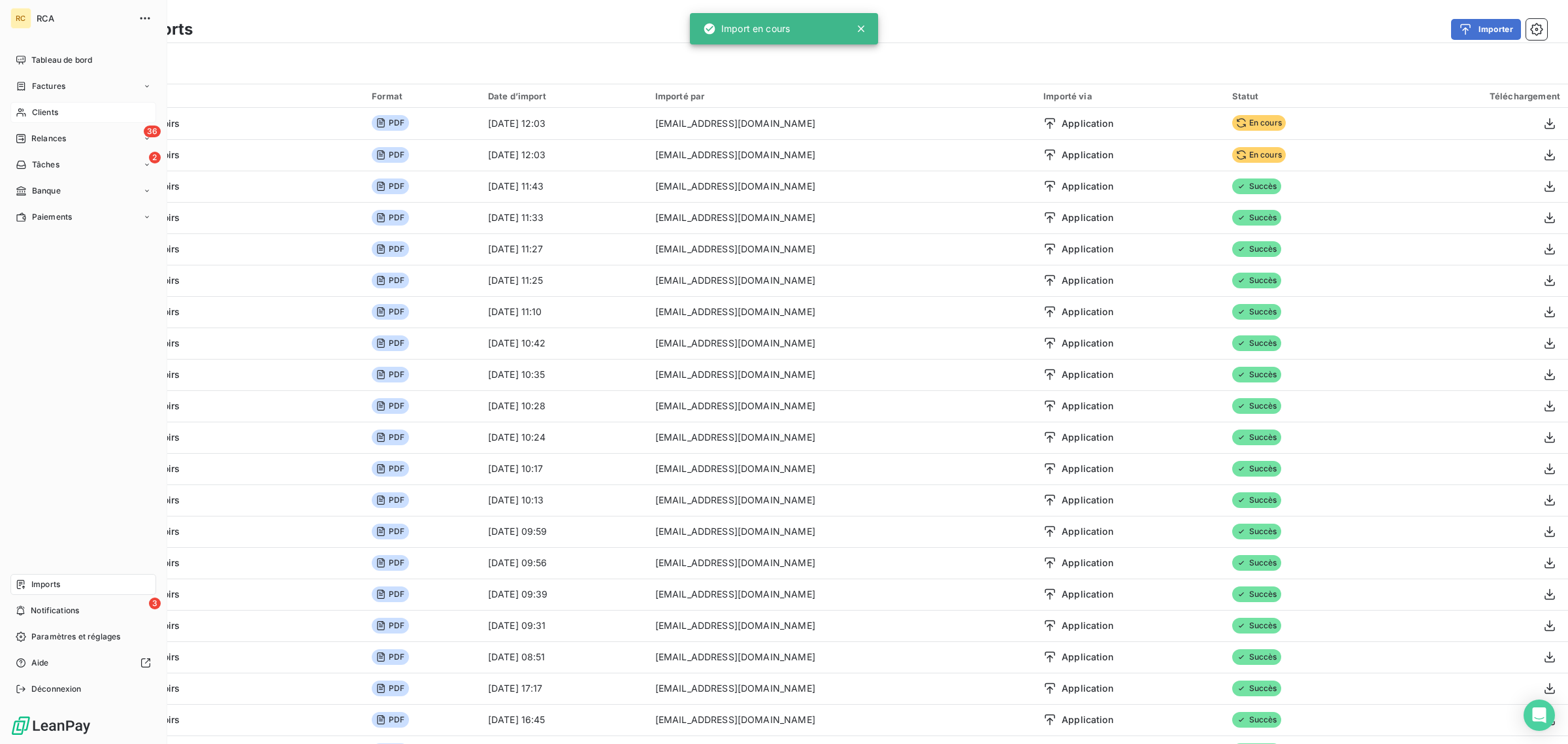
click at [27, 86] on div "Factures" at bounding box center [40, 87] width 49 height 12
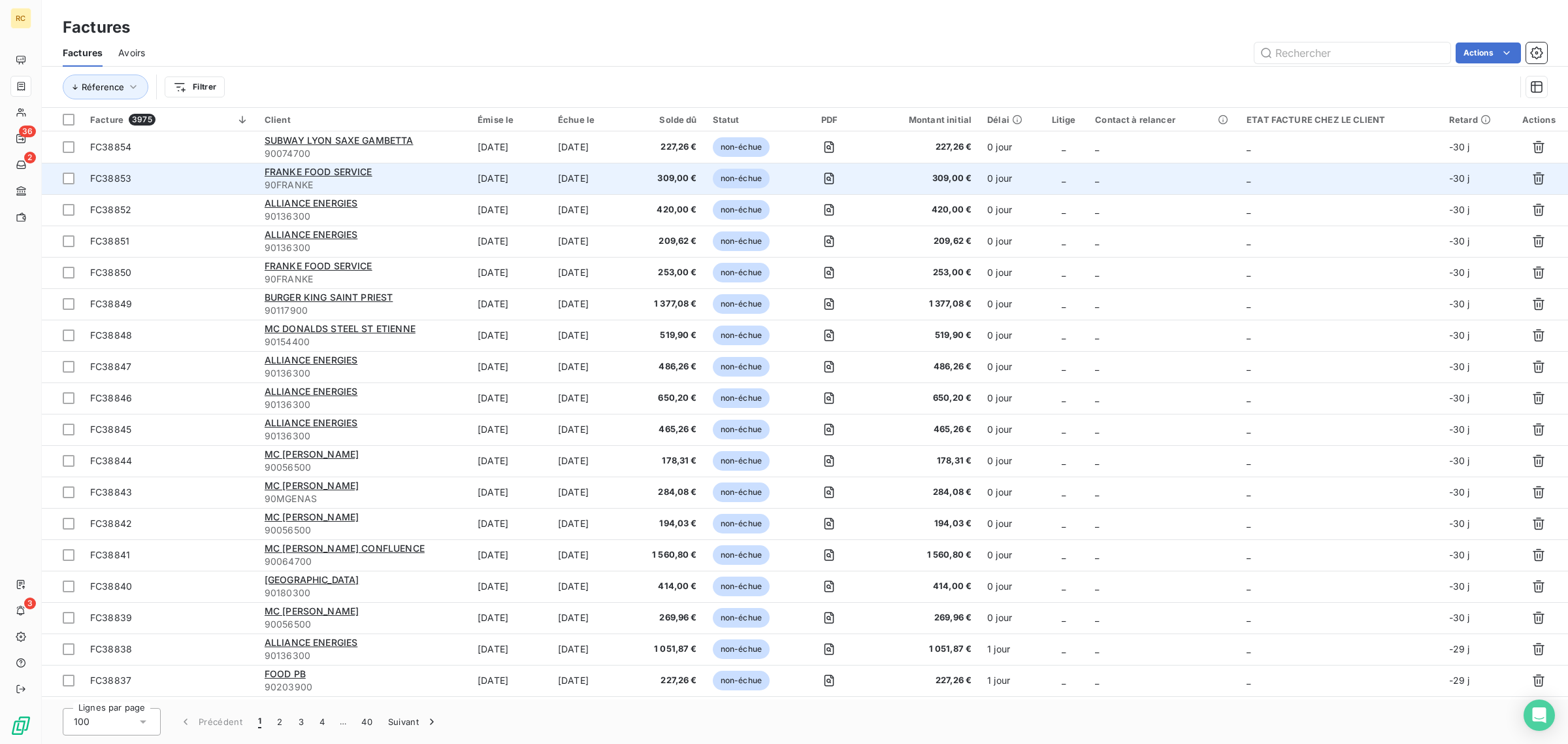
click at [205, 175] on span "FC38853" at bounding box center [169, 178] width 158 height 13
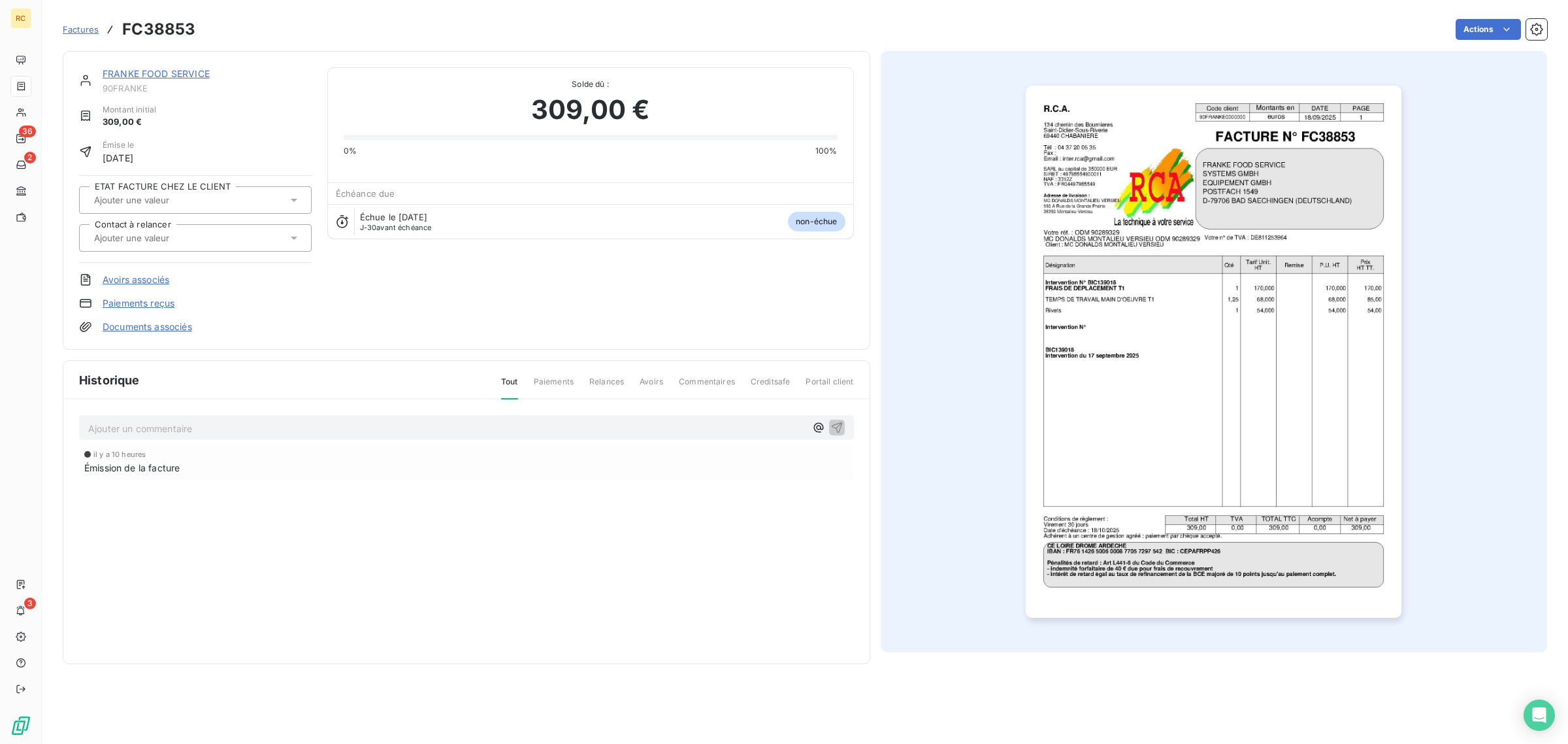
click at [173, 325] on link "Documents associés" at bounding box center [147, 326] width 90 height 13
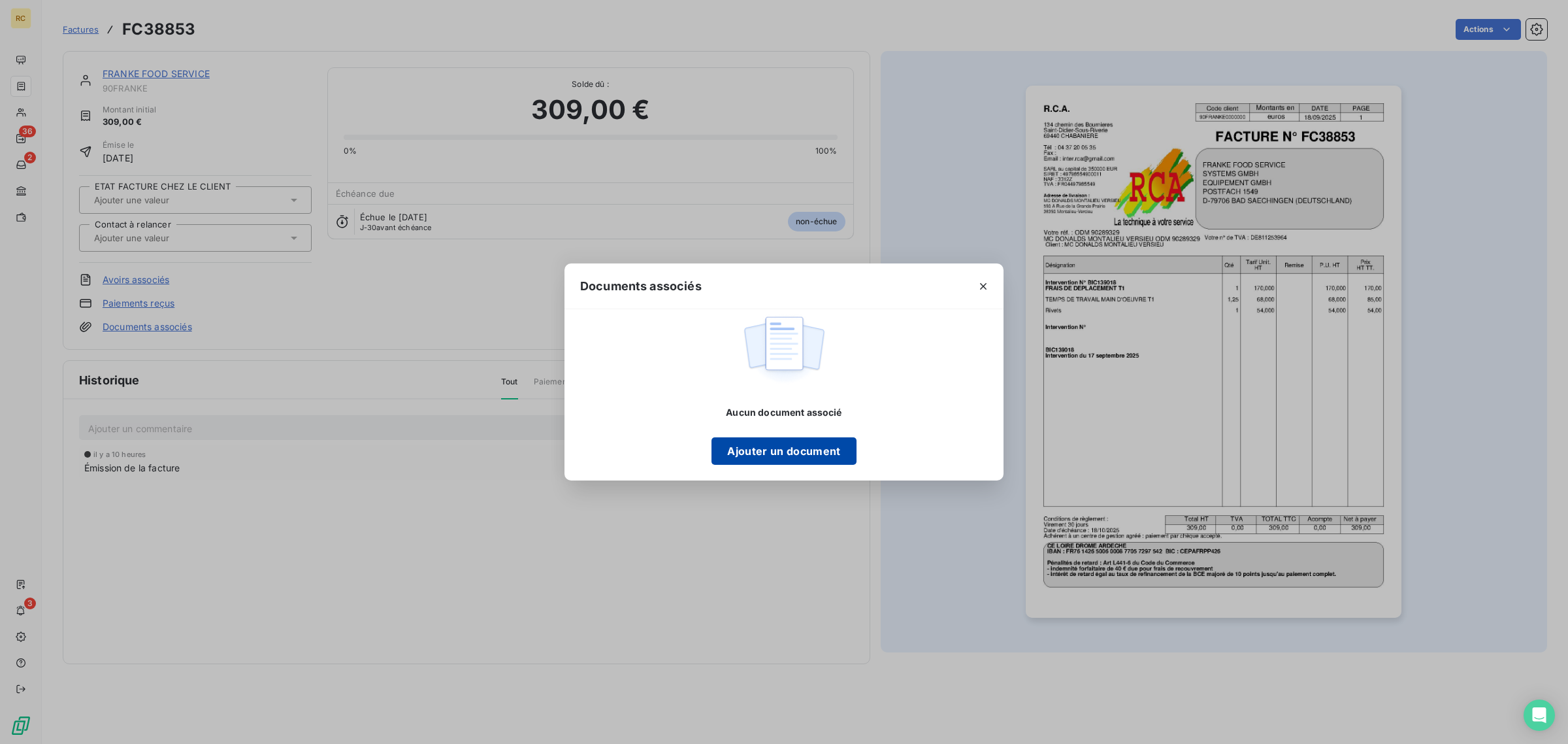
click at [782, 449] on button "Ajouter un document" at bounding box center [783, 451] width 145 height 28
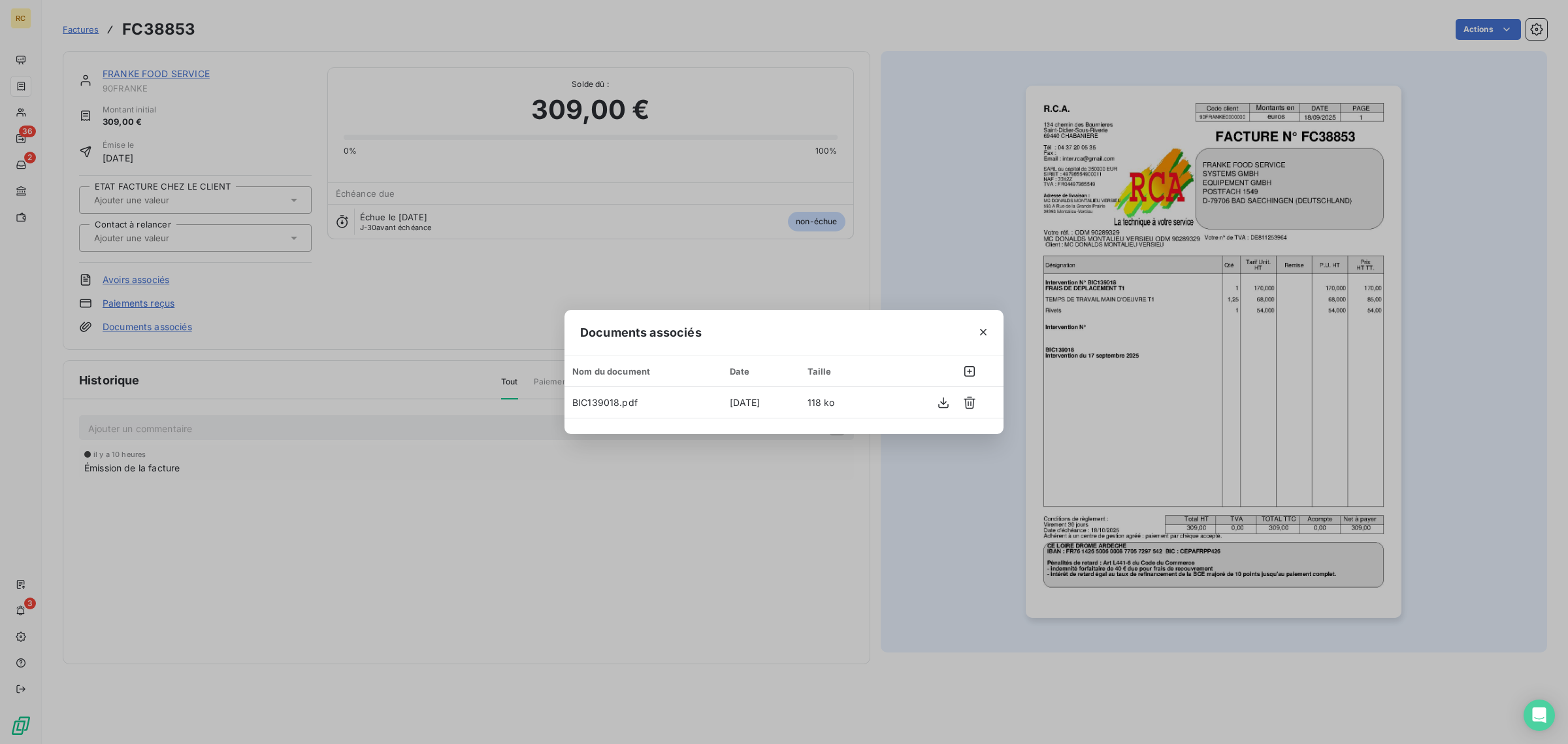
click at [993, 279] on div "Documents associés Nom du document Date Taille BIC139018.pdf 18 sept. 2025 118 …" at bounding box center [784, 372] width 1568 height 744
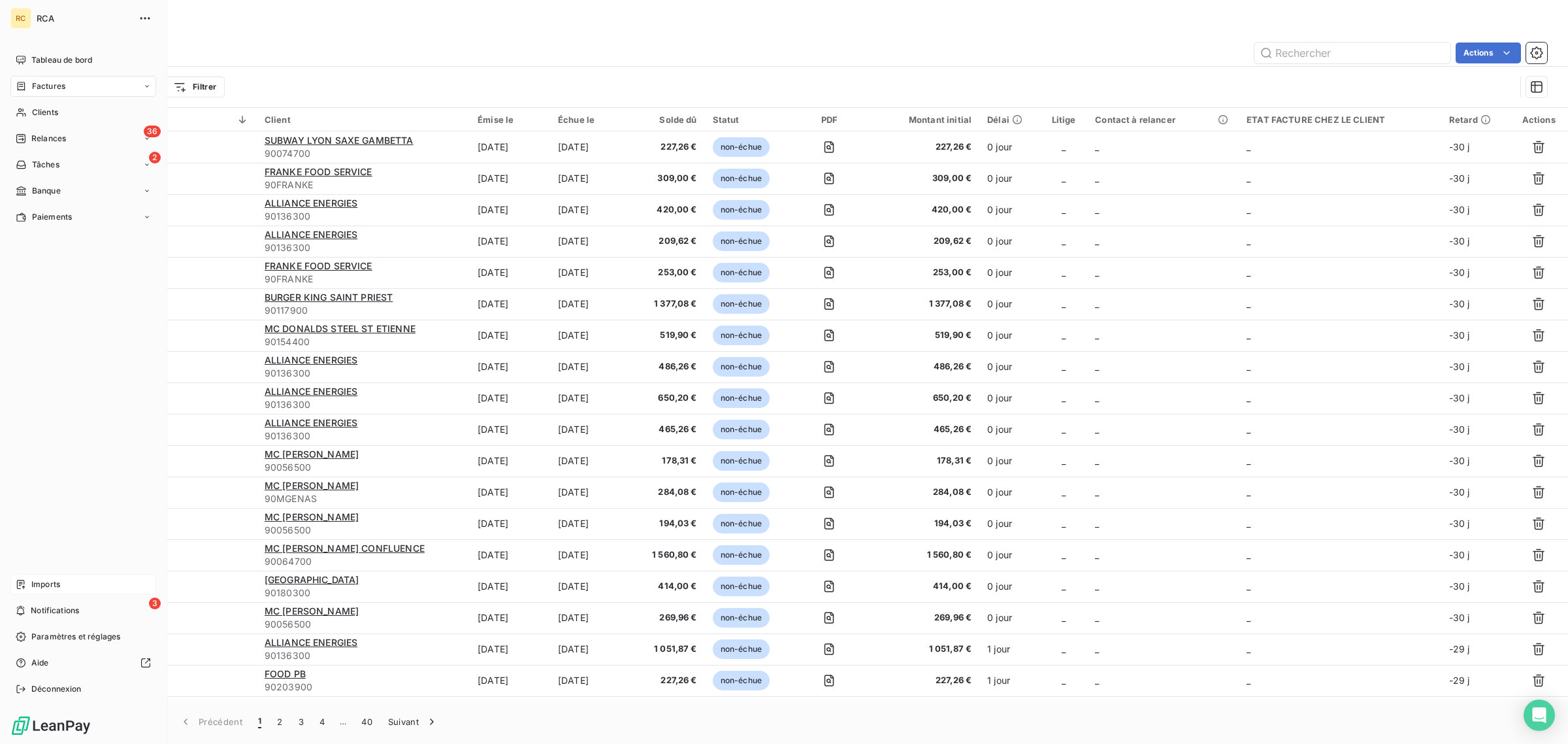
click at [49, 575] on div "Imports" at bounding box center [84, 584] width 146 height 21
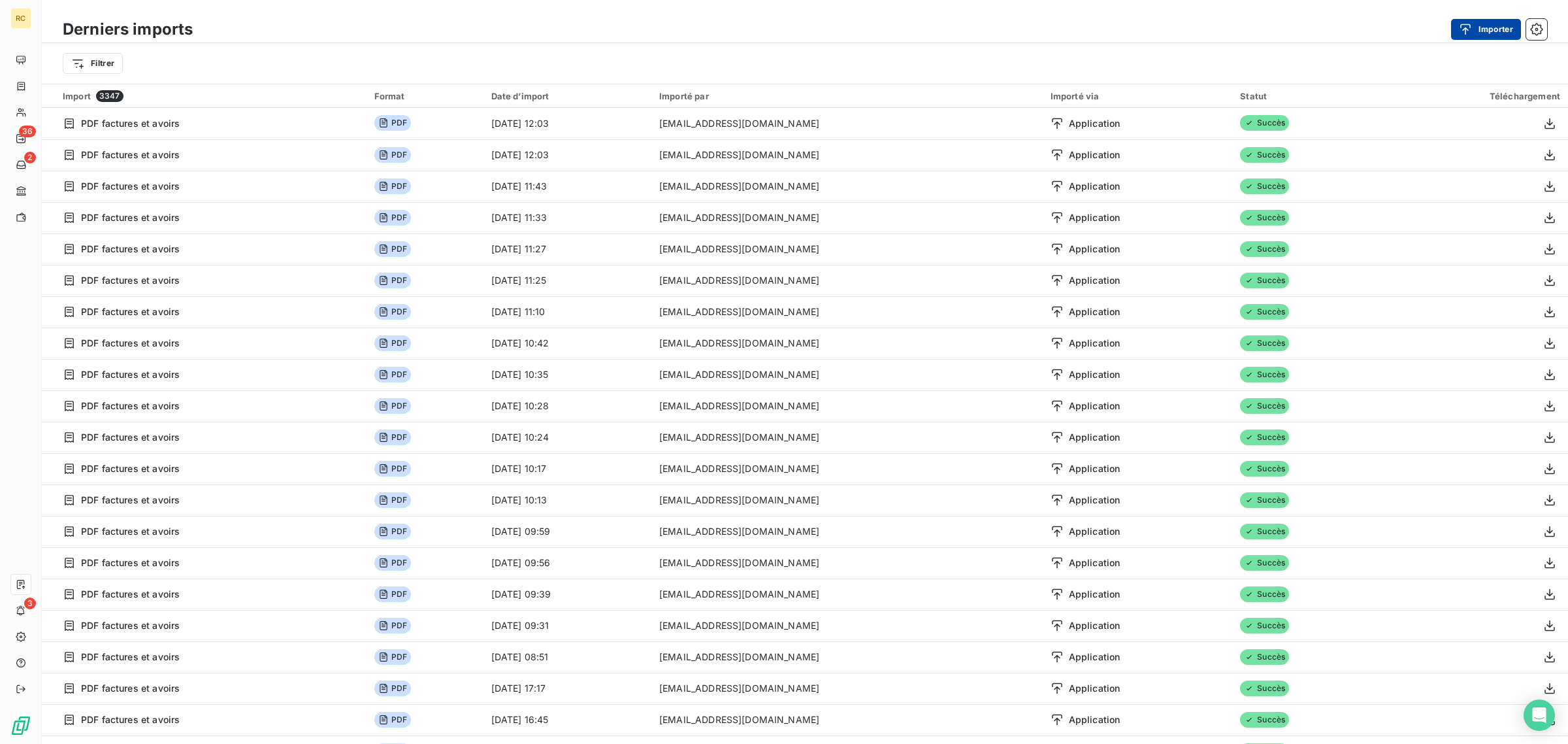
click at [1473, 23] on div "button" at bounding box center [1469, 29] width 20 height 13
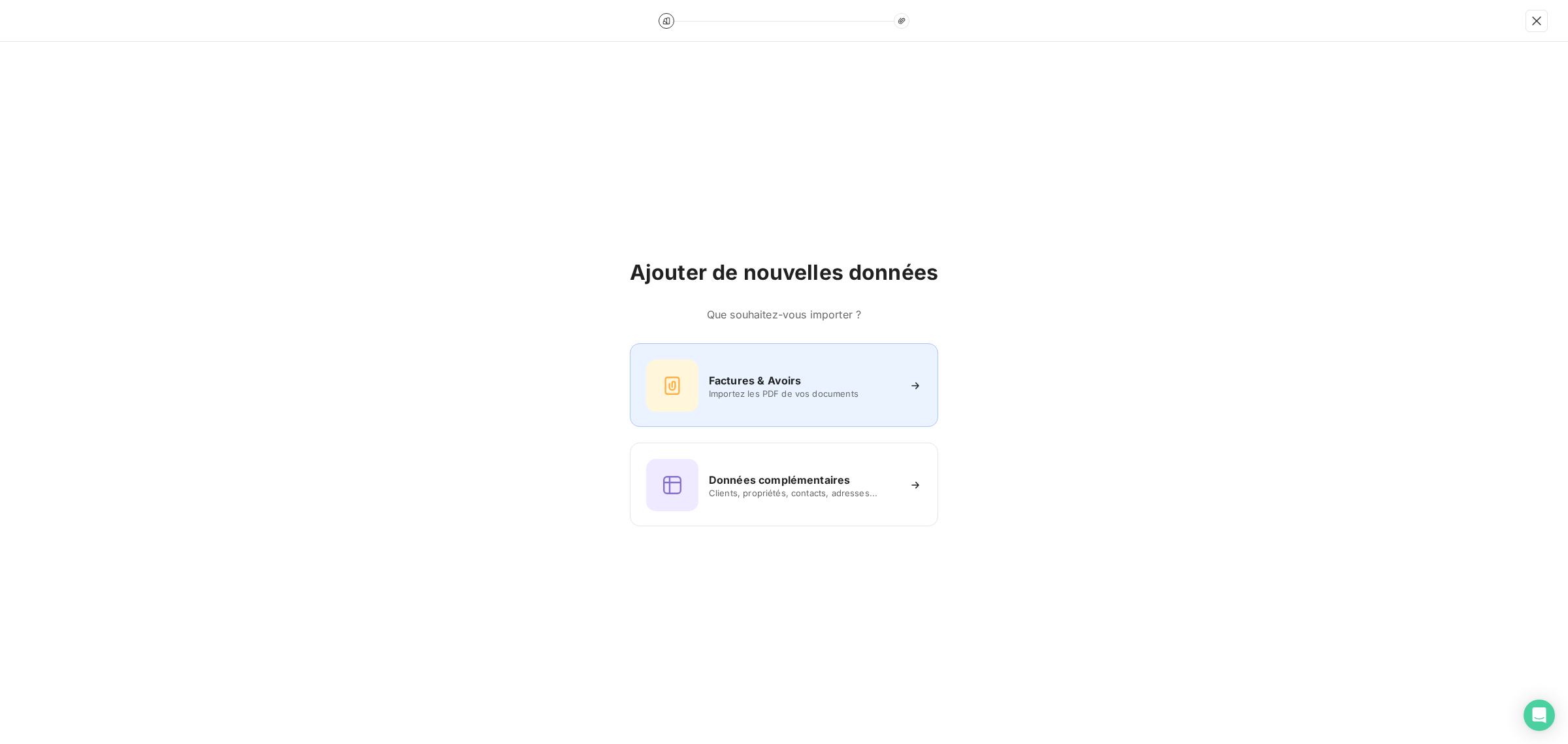
click at [705, 391] on div "Factures & Avoirs Importez les PDF de vos documents" at bounding box center [784, 385] width 275 height 52
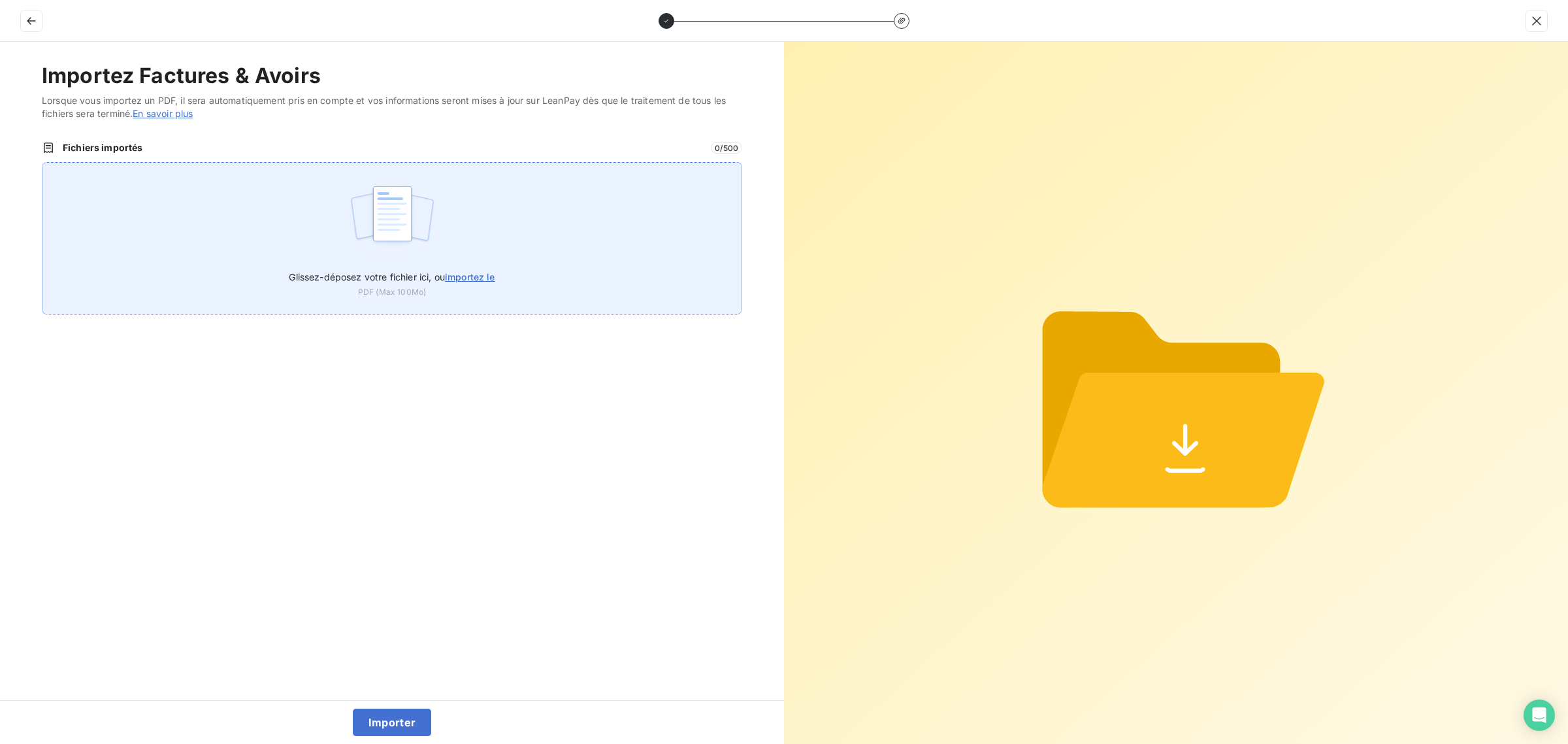
click at [393, 236] on img at bounding box center [392, 219] width 87 height 84
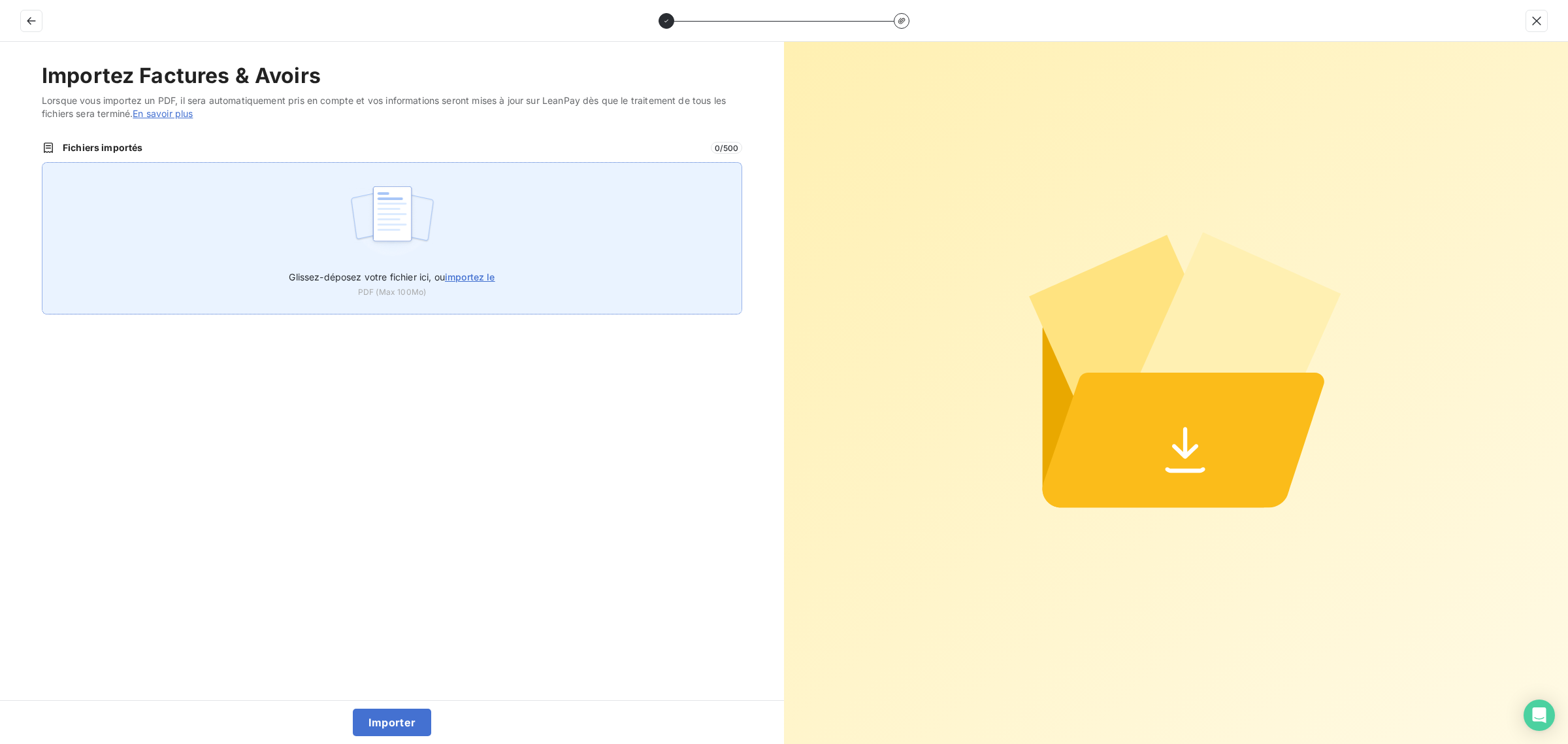
type input "C:\fakepath\FC38855.pdf"
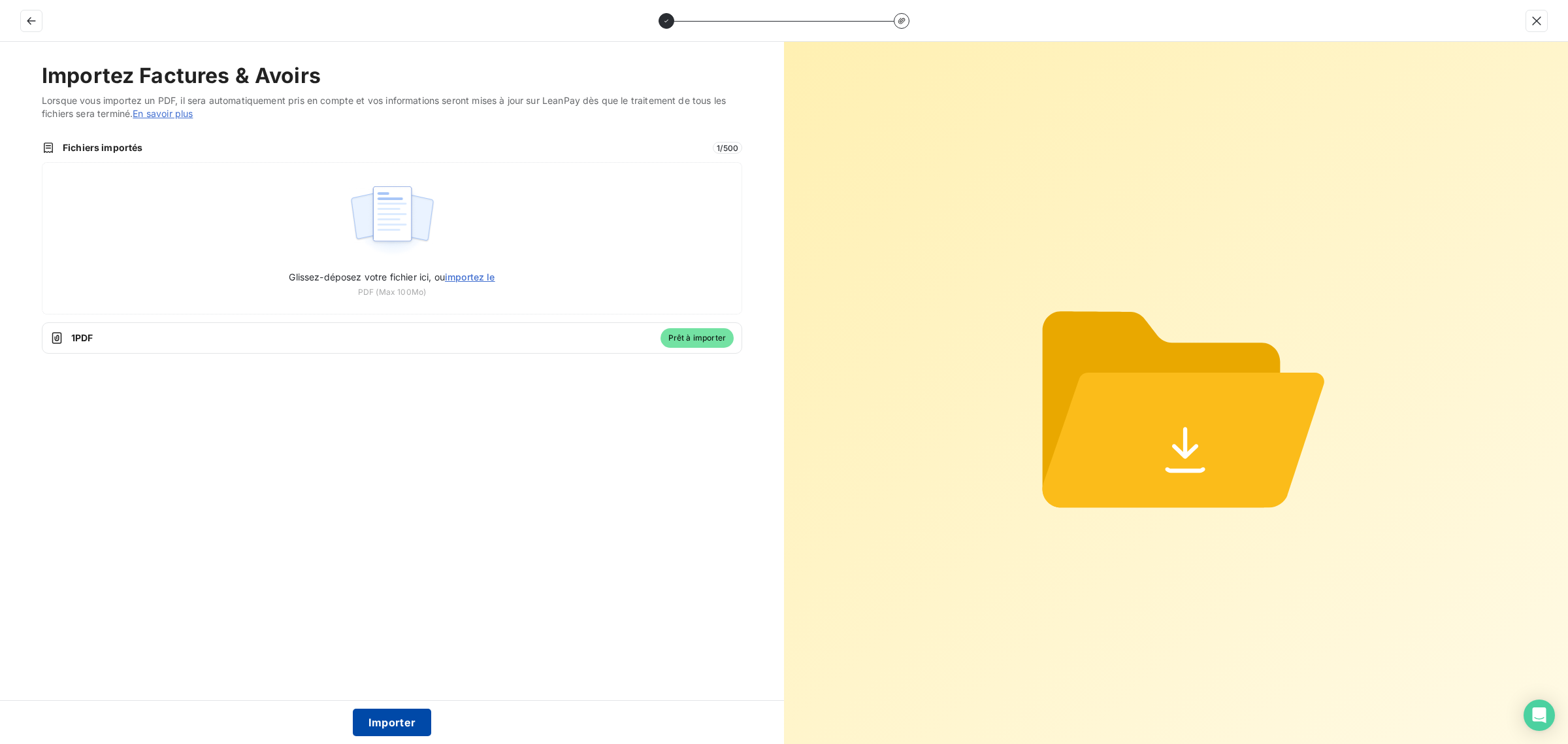
click at [402, 716] on button "Importer" at bounding box center [392, 722] width 79 height 28
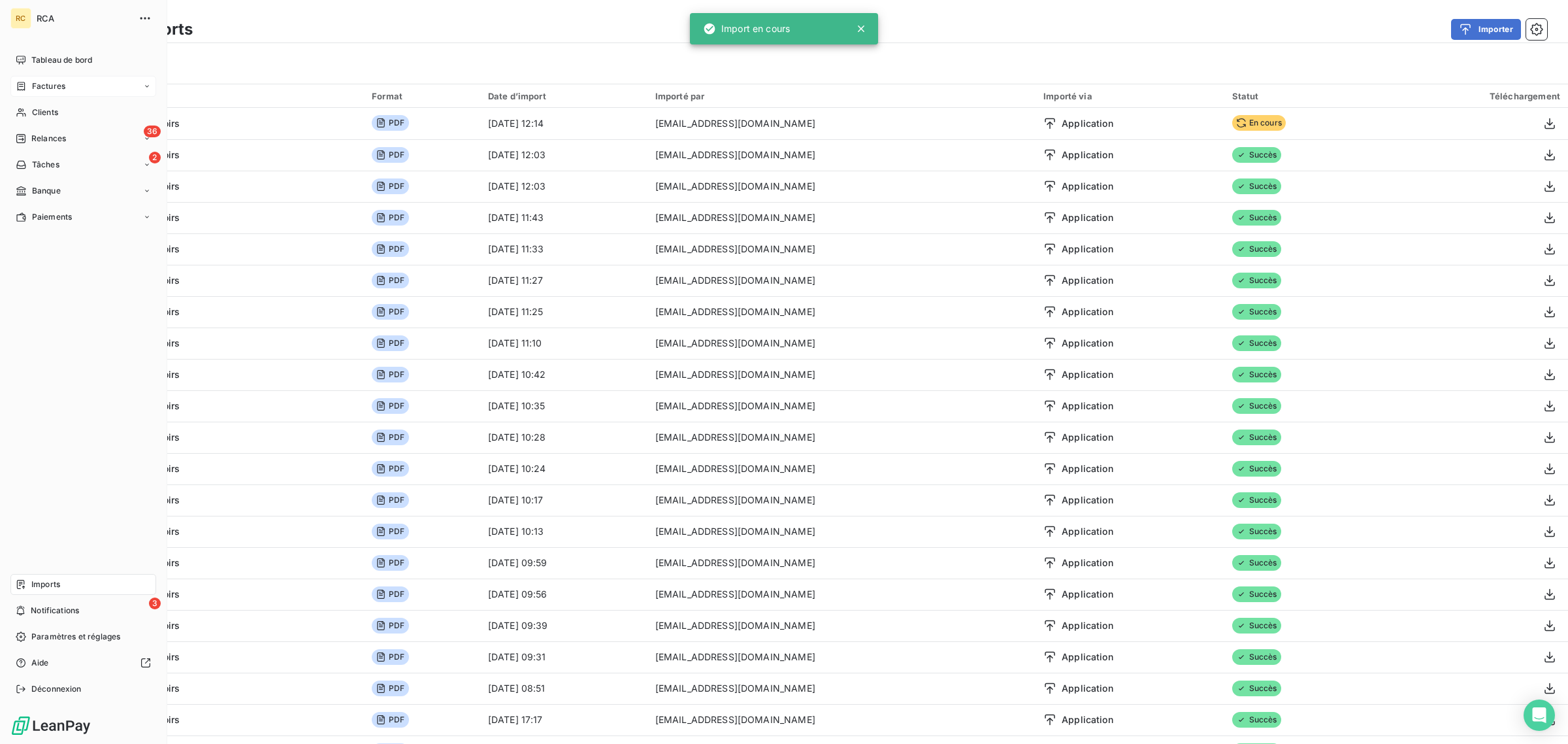
click at [44, 85] on span "Factures" at bounding box center [49, 87] width 33 height 12
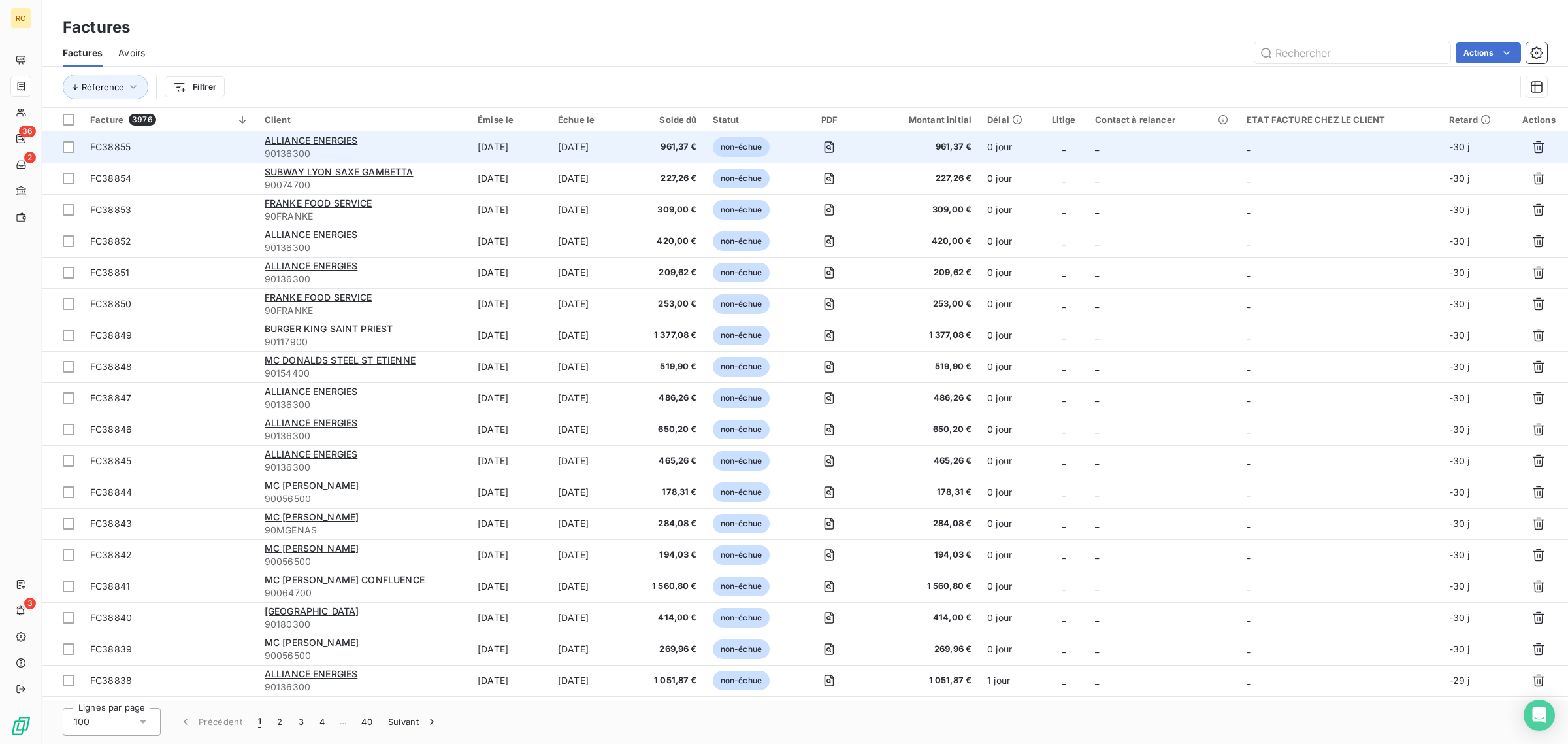
click at [200, 152] on span "FC38855" at bounding box center [169, 147] width 158 height 13
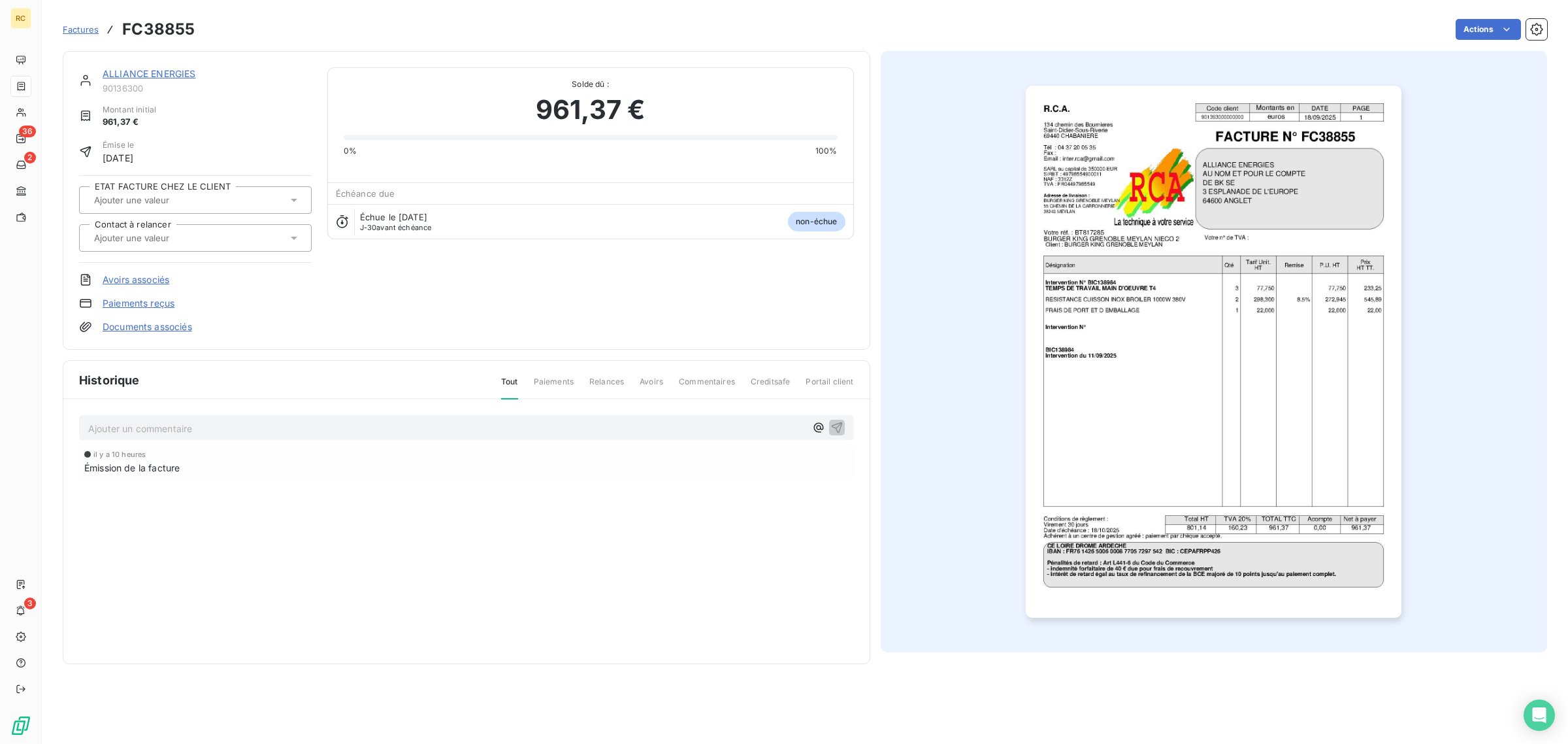
click at [156, 330] on link "Documents associés" at bounding box center [147, 326] width 90 height 13
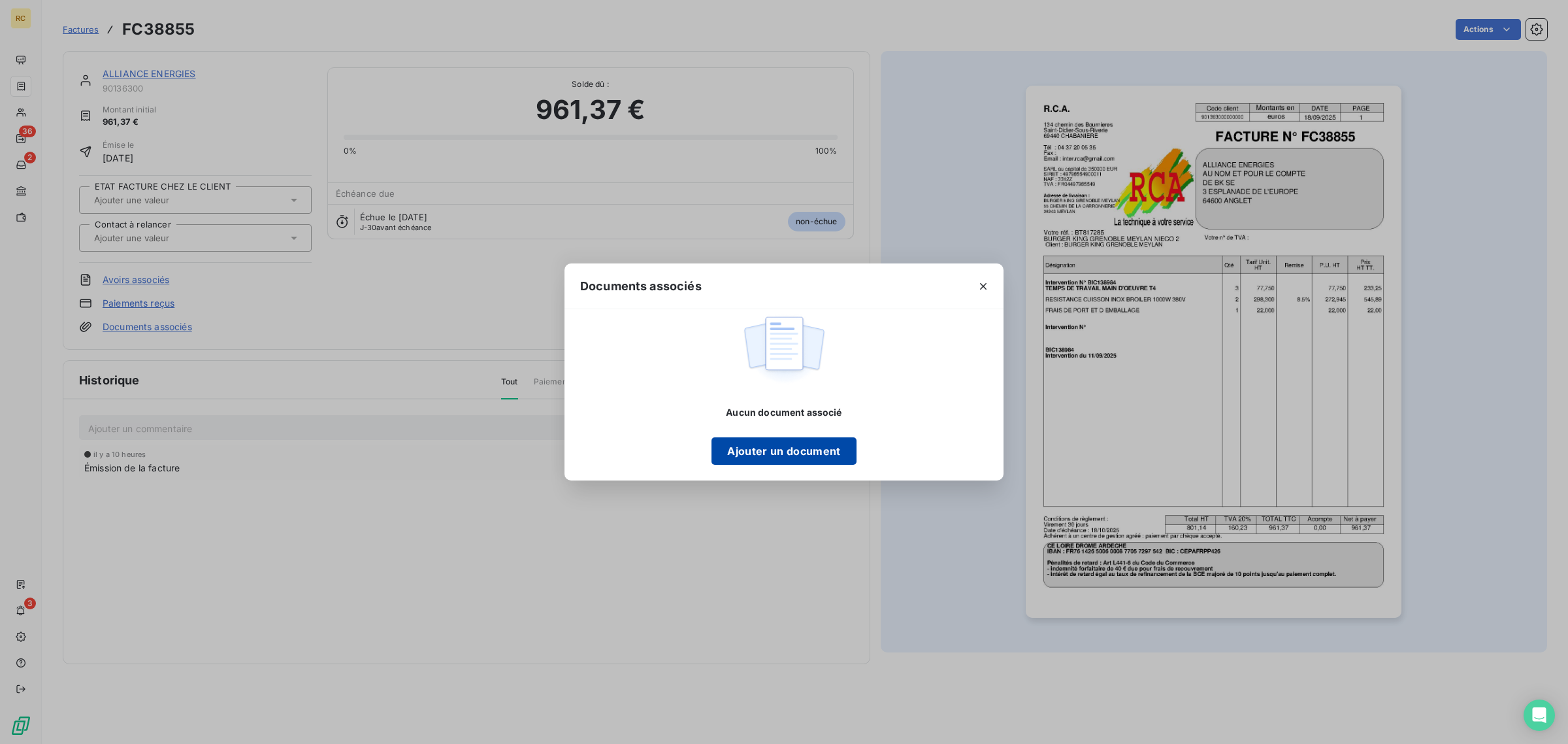
click at [768, 445] on button "Ajouter un document" at bounding box center [783, 451] width 145 height 28
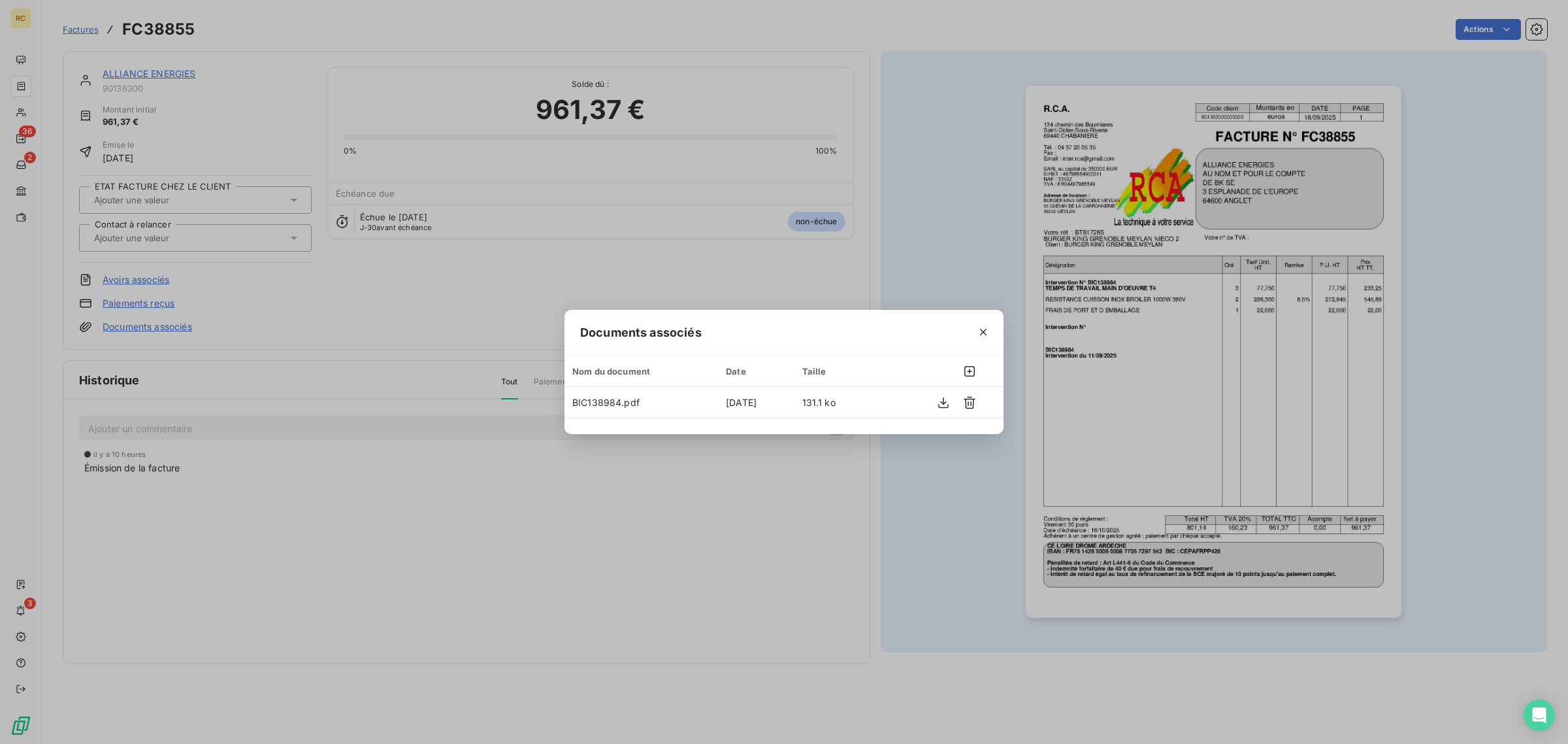
click at [1115, 314] on div "Documents associés Nom du document Date Taille BIC138984.pdf [DATE] 131.1 ko" at bounding box center [784, 372] width 1568 height 744
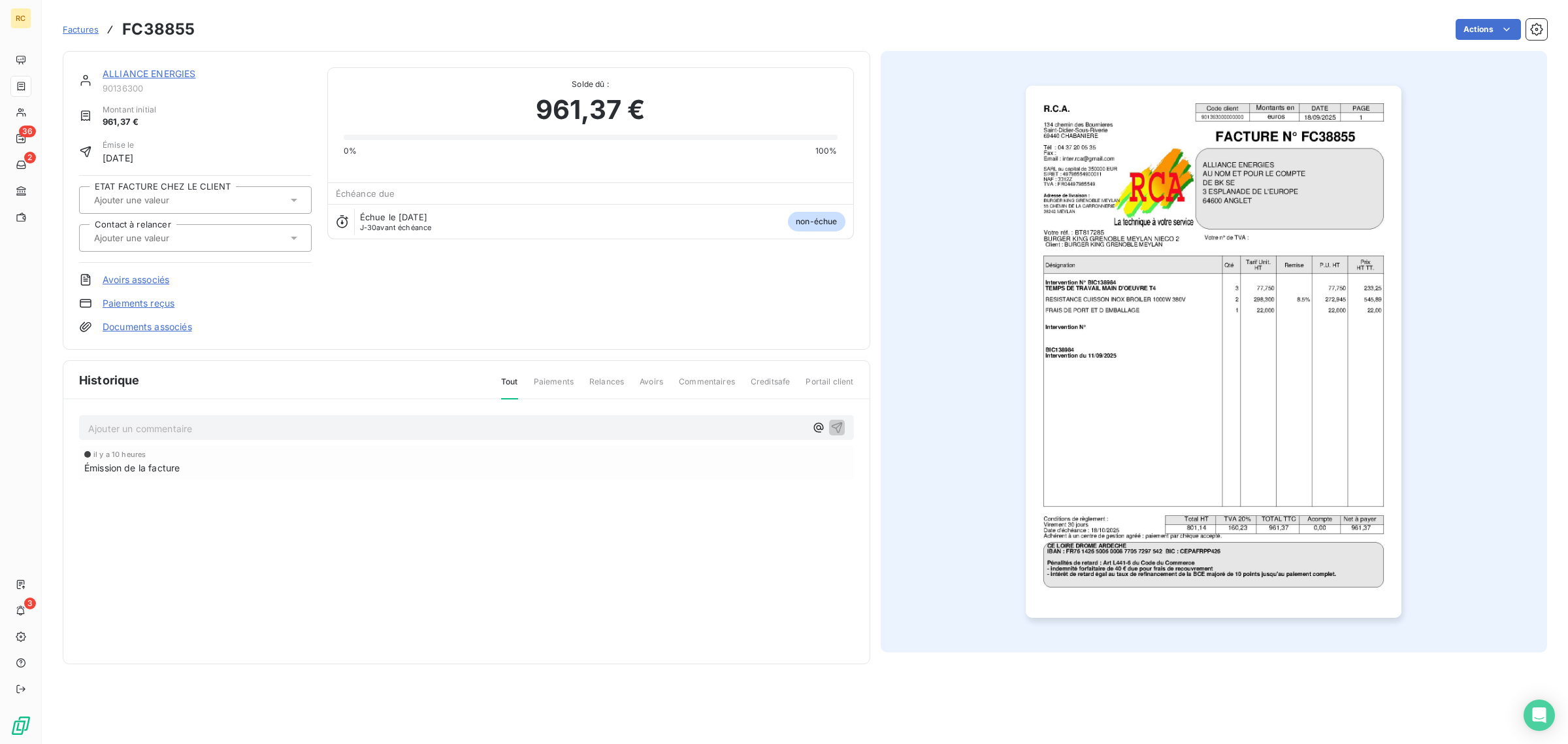
click at [1137, 112] on img "button" at bounding box center [1214, 351] width 376 height 532
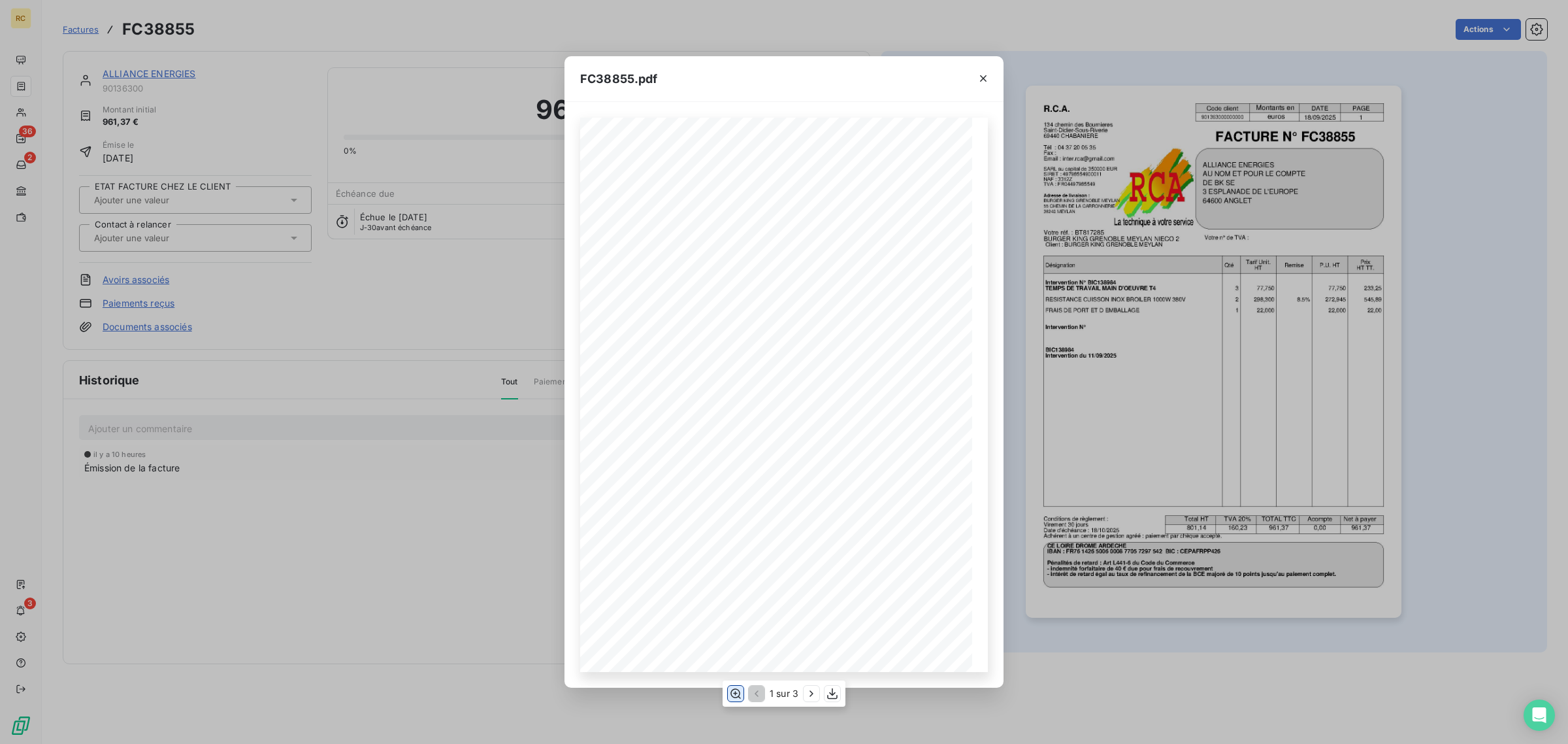
click at [732, 695] on icon "button" at bounding box center [735, 693] width 13 height 13
